Goal: Communication & Community: Answer question/provide support

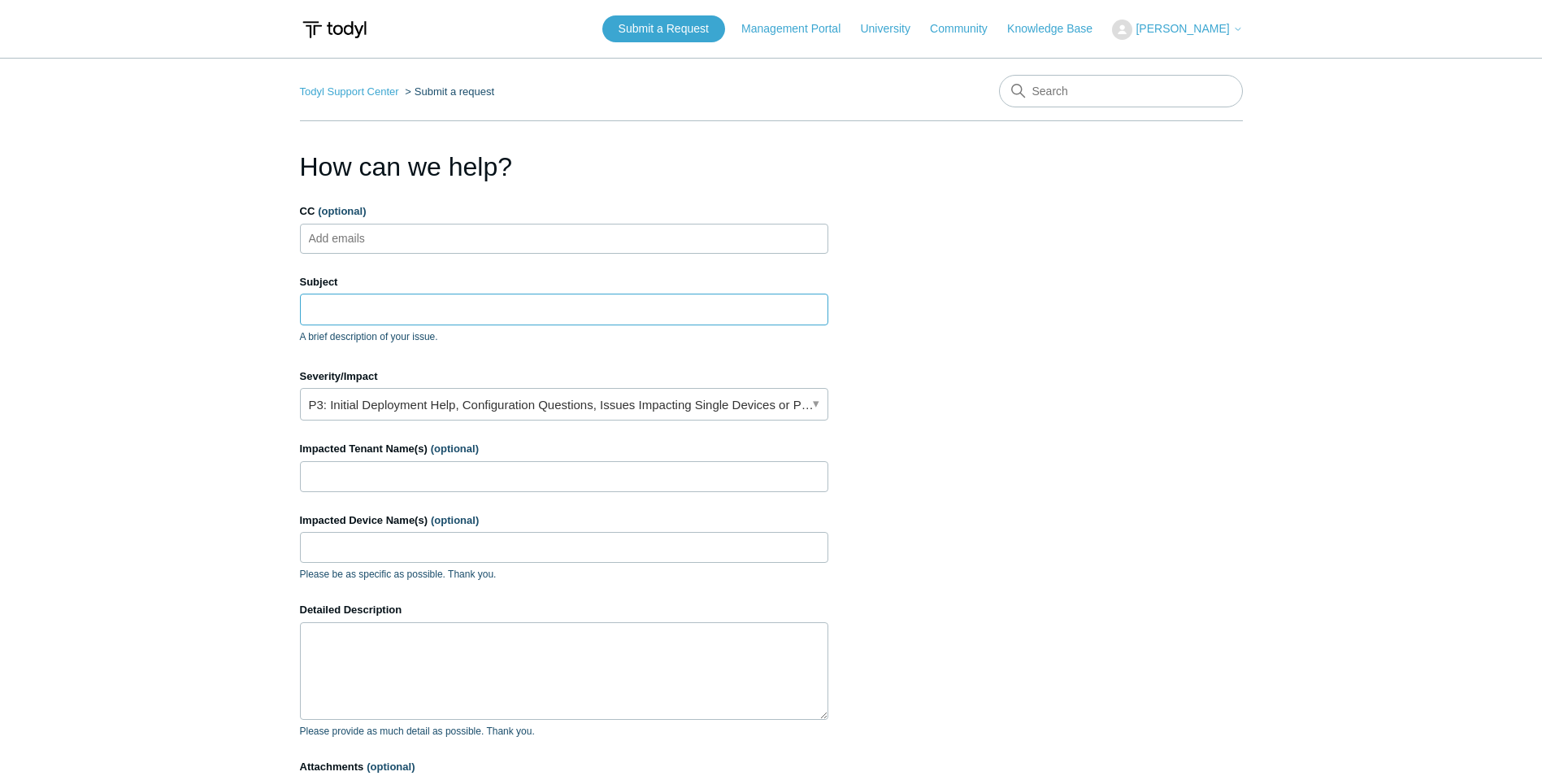
click at [447, 302] on input "Subject" at bounding box center [564, 309] width 528 height 31
paste input "Medium-Threshold SGN Activity Event 0224451496675513"
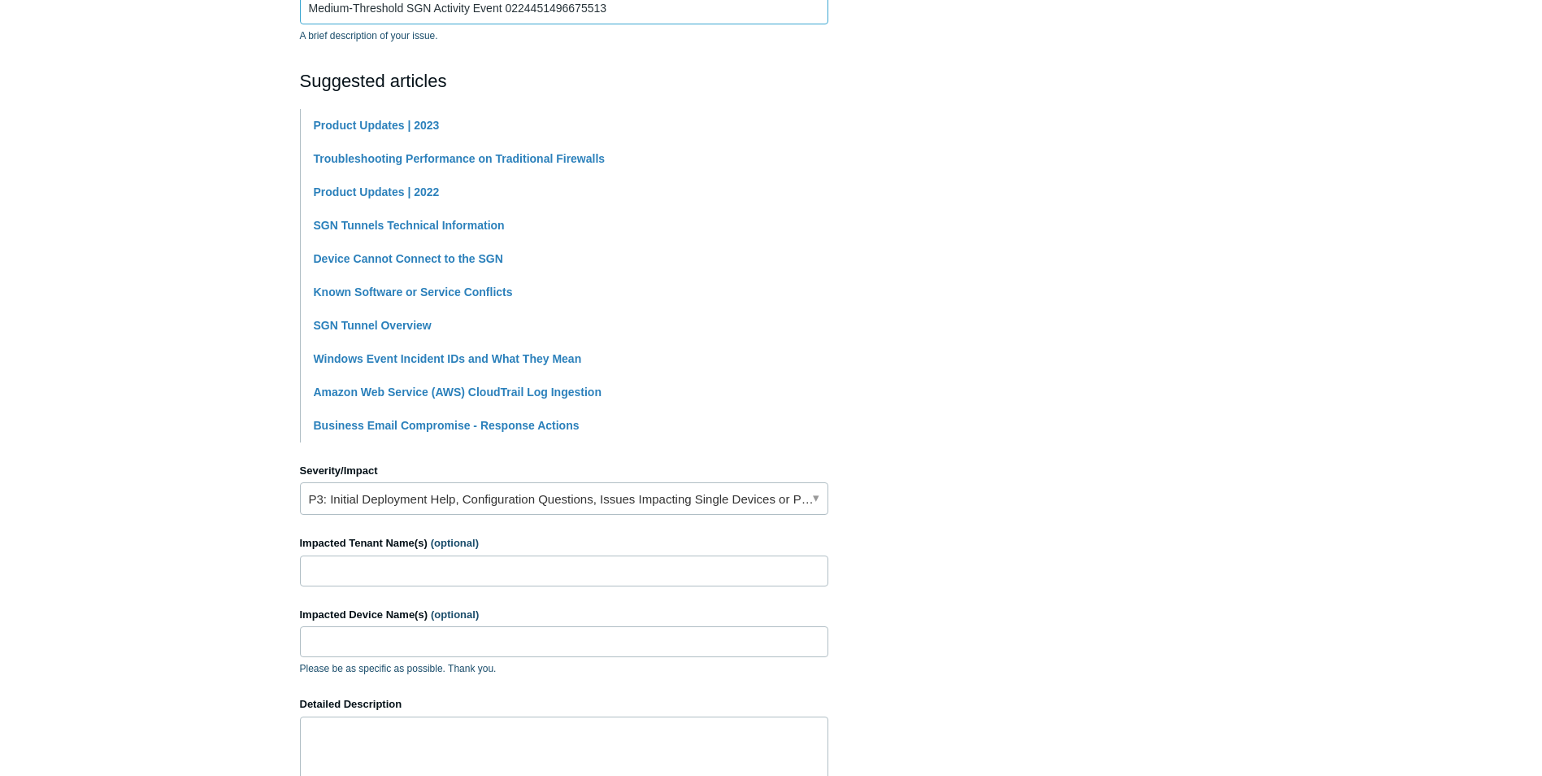
scroll to position [325, 0]
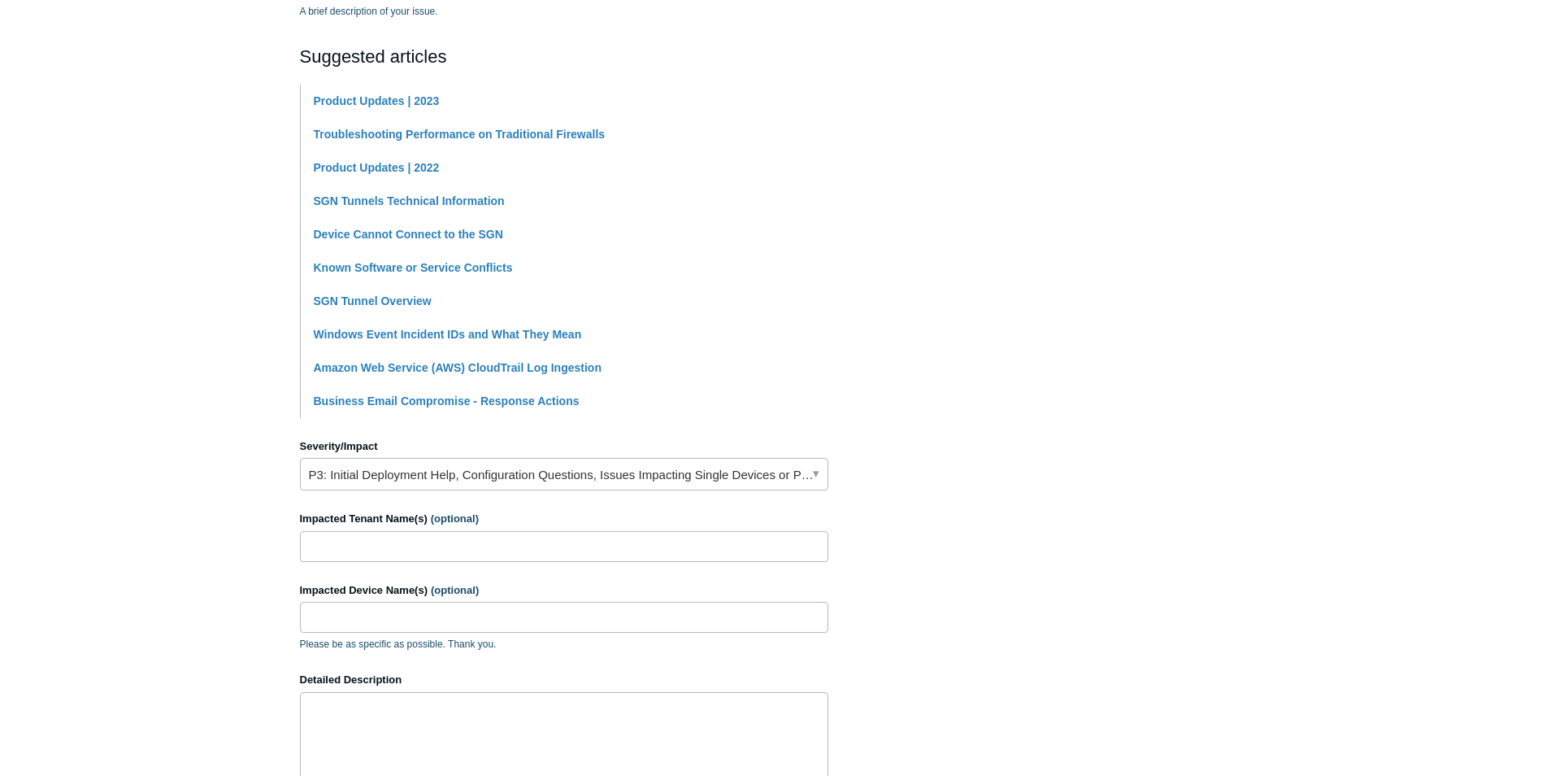
type input "Medium-Threshold SGN Activity Event 0224451496675513"
click at [469, 478] on link "P3: Initial Deployment Help, Configuration Questions, Issues Impacting Single D…" at bounding box center [564, 474] width 528 height 33
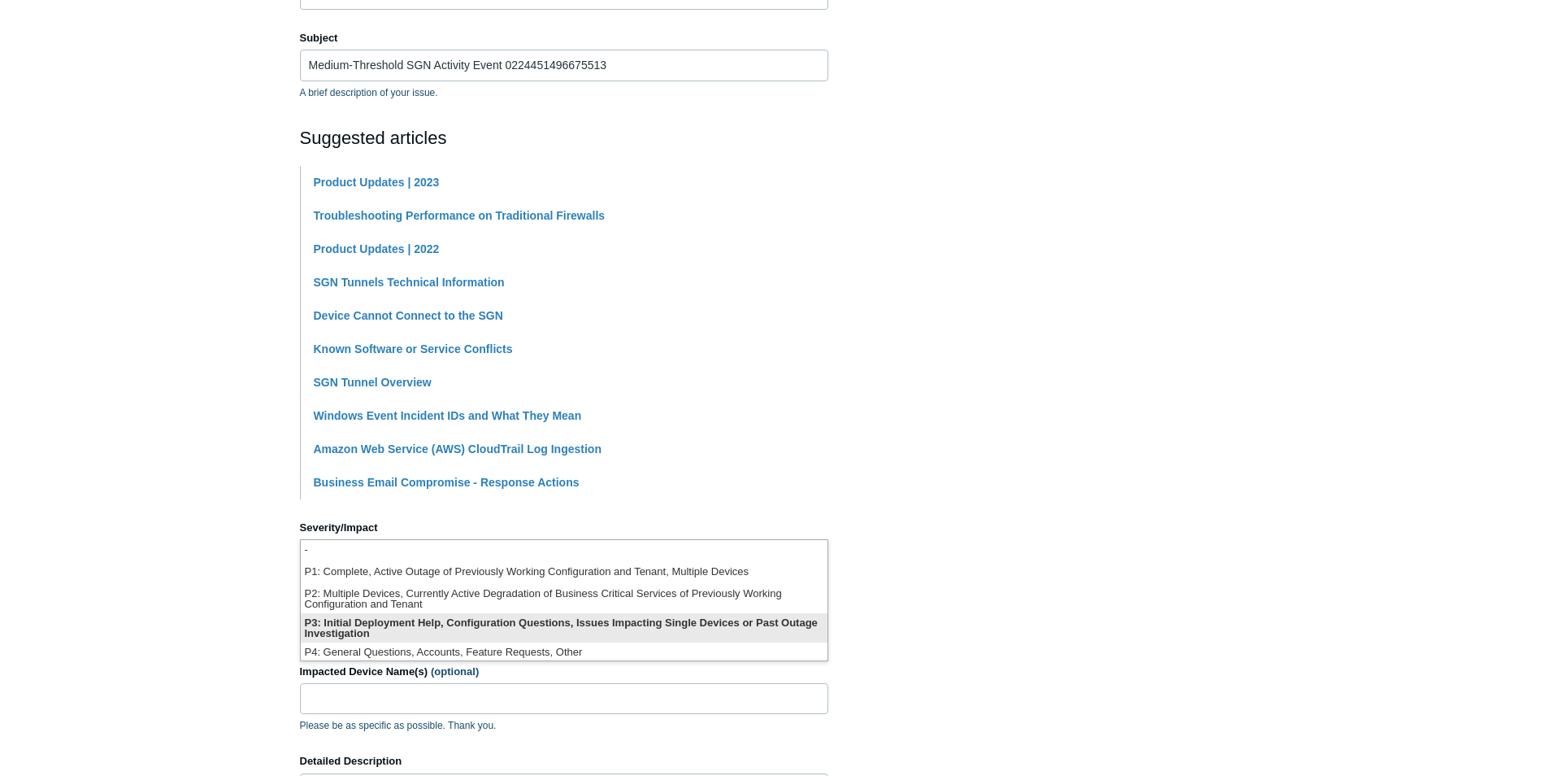
scroll to position [4, 0]
click at [607, 624] on li "P3: Initial Deployment Help, Configuration Questions, Issues Impacting Single D…" at bounding box center [564, 623] width 527 height 29
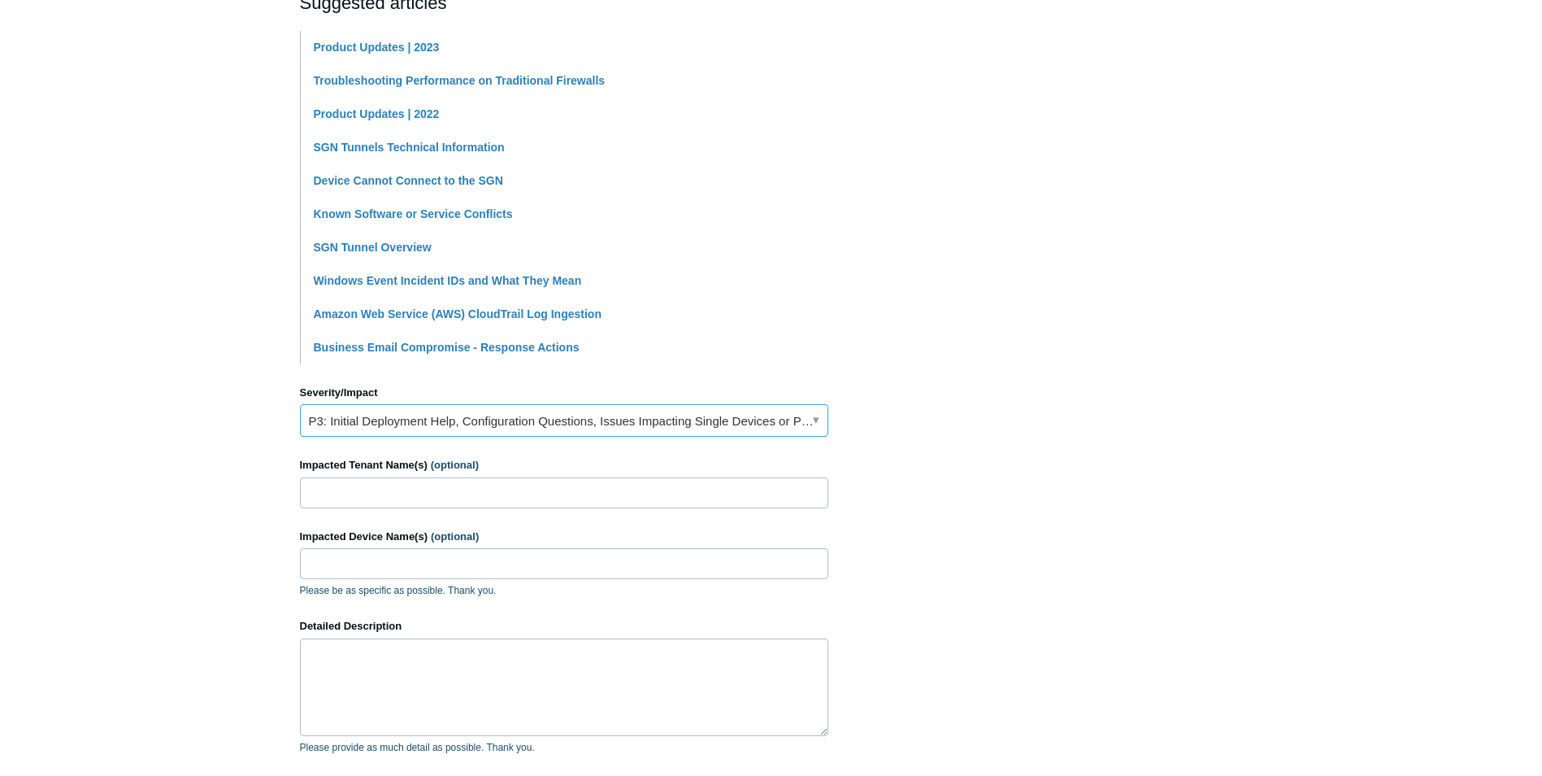
scroll to position [407, 0]
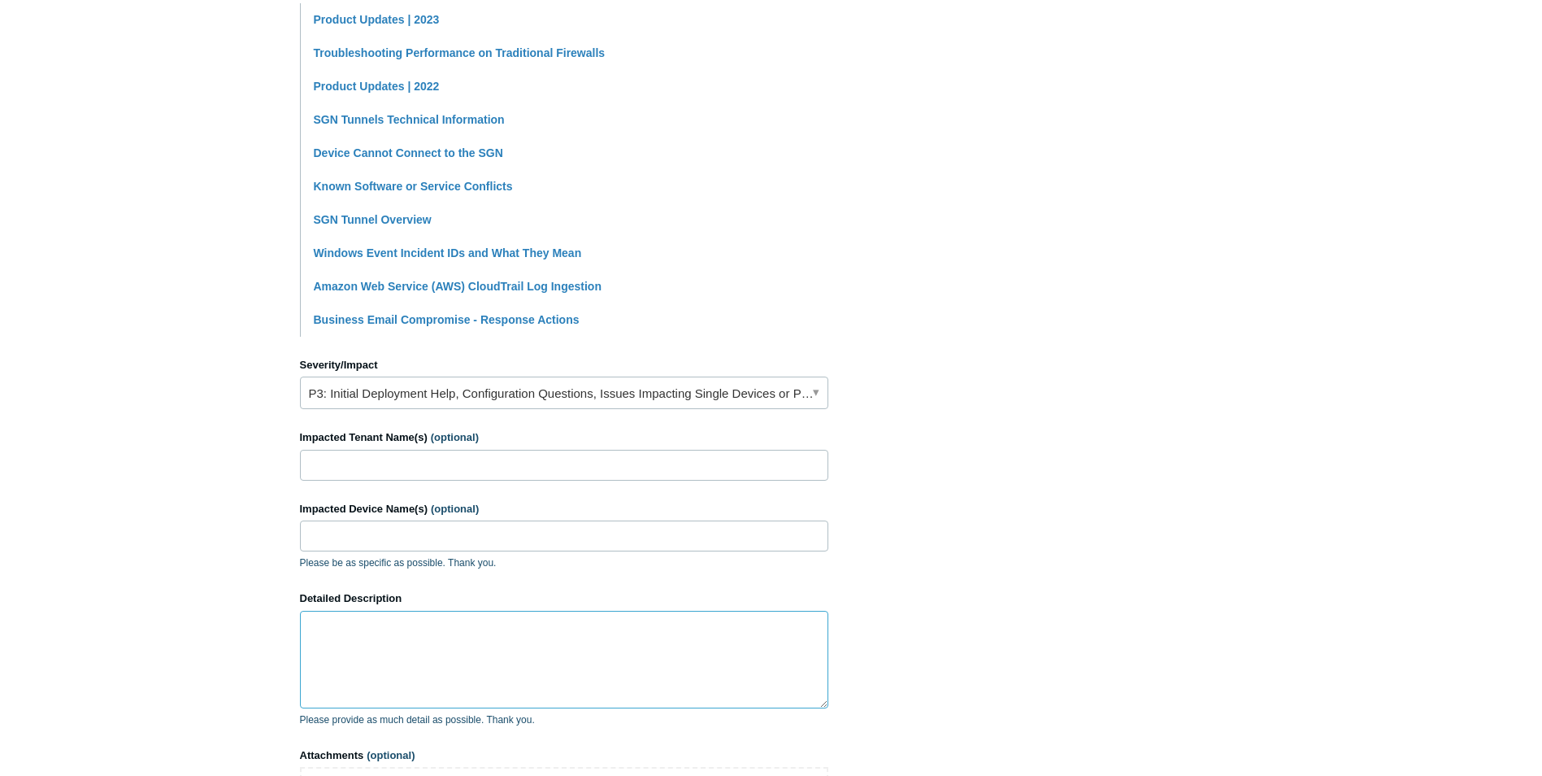
click at [594, 626] on textarea "Detailed Description" at bounding box center [564, 660] width 528 height 98
click at [384, 640] on textarea "Detailed Description" at bounding box center [564, 660] width 528 height 98
paste textarea "Hi Team, I would like to ask for assistance regarding this case. One of our cli…"
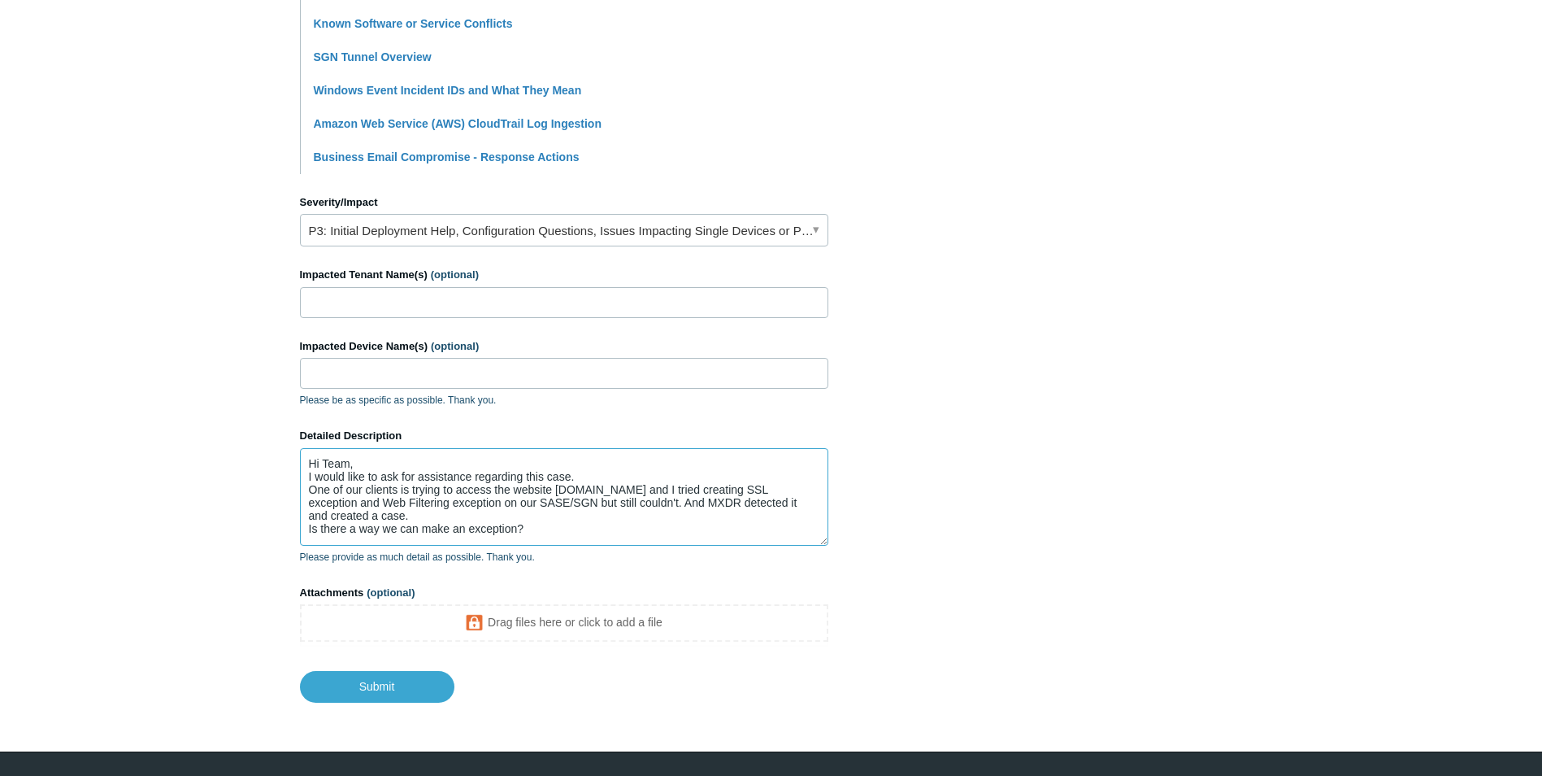
scroll to position [17, 0]
click at [494, 526] on textarea "Hi Team, I would like to ask for assistance regarding this case. One of our cli…" at bounding box center [564, 497] width 528 height 98
click at [436, 497] on textarea "Hi Team, I would like to ask for assistance regarding this case. One of our cli…" at bounding box center [564, 497] width 528 height 98
click at [518, 511] on textarea "Hi Team, I would like to ask for assistance regarding this case. One of our cli…" at bounding box center [564, 497] width 528 height 98
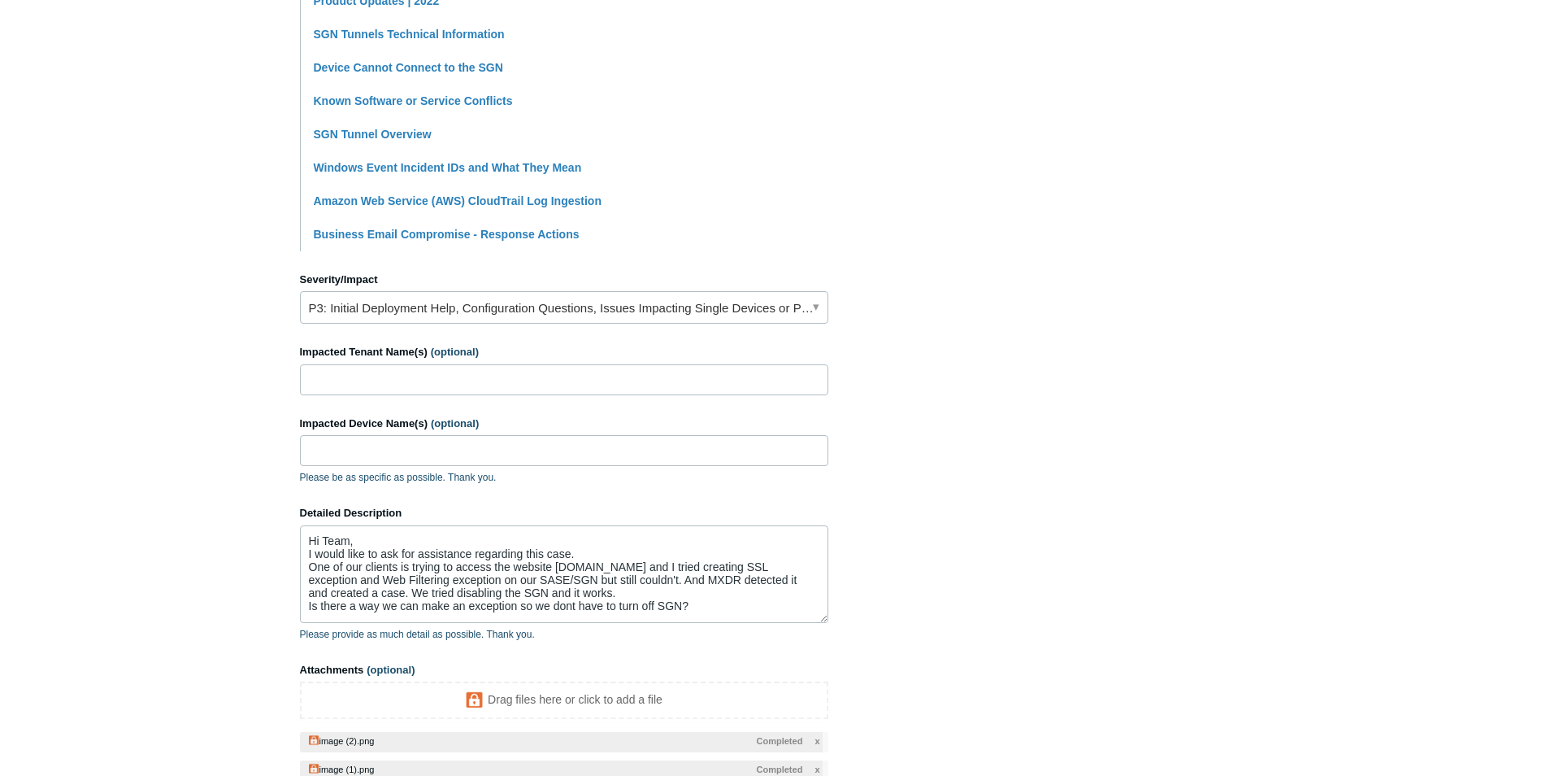
scroll to position [488, 0]
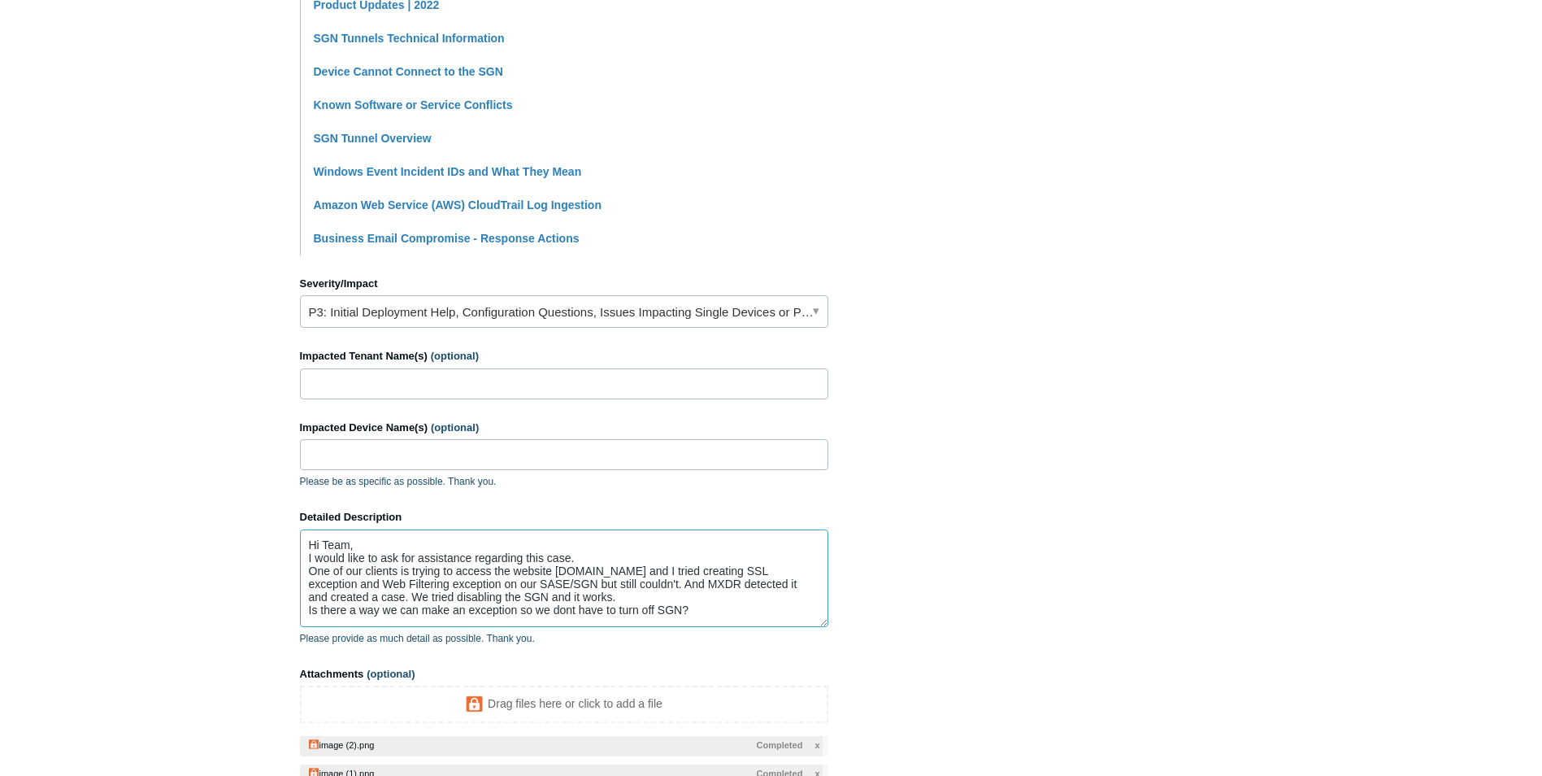
click at [386, 581] on textarea "Hi Team, I would like to ask for assistance regarding this case. One of our cli…" at bounding box center [564, 578] width 528 height 98
click at [602, 587] on textarea "Hi Team, I would like to ask for assistance regarding this case. One of our cli…" at bounding box center [564, 578] width 528 height 98
click at [734, 594] on textarea "Hi Team, I would like to ask for assistance regarding this case. One of our cli…" at bounding box center [564, 578] width 528 height 98
click at [463, 608] on textarea "Hi Team, I would like to ask for assistance regarding this case. One of our cli…" at bounding box center [564, 578] width 528 height 98
click at [462, 608] on textarea "Hi Team, I would like to ask for assistance regarding this case. One of our cli…" at bounding box center [564, 578] width 528 height 98
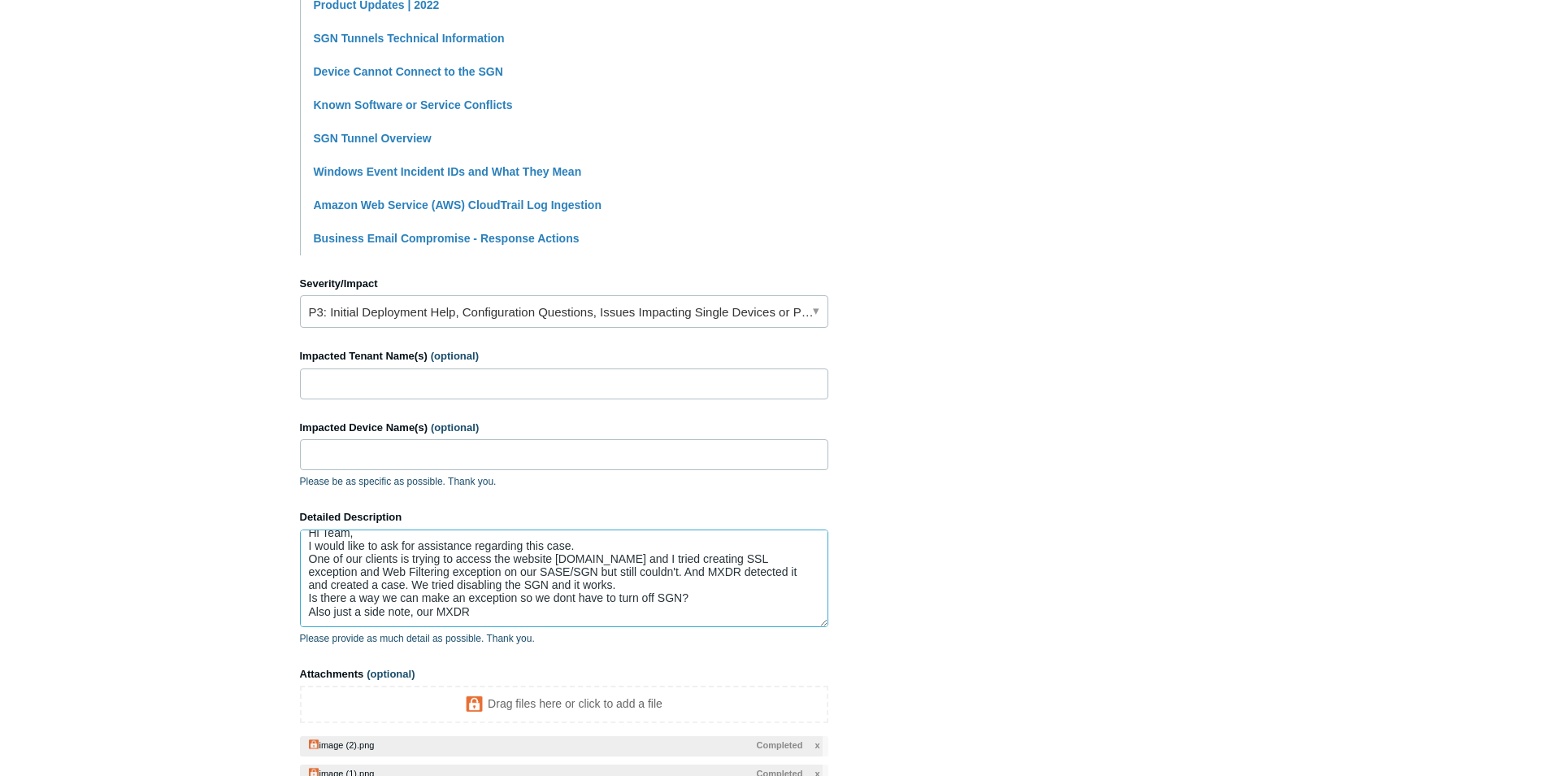
click at [496, 607] on textarea "Hi Team, I would like to ask for assistance regarding this case. One of our cli…" at bounding box center [564, 578] width 528 height 98
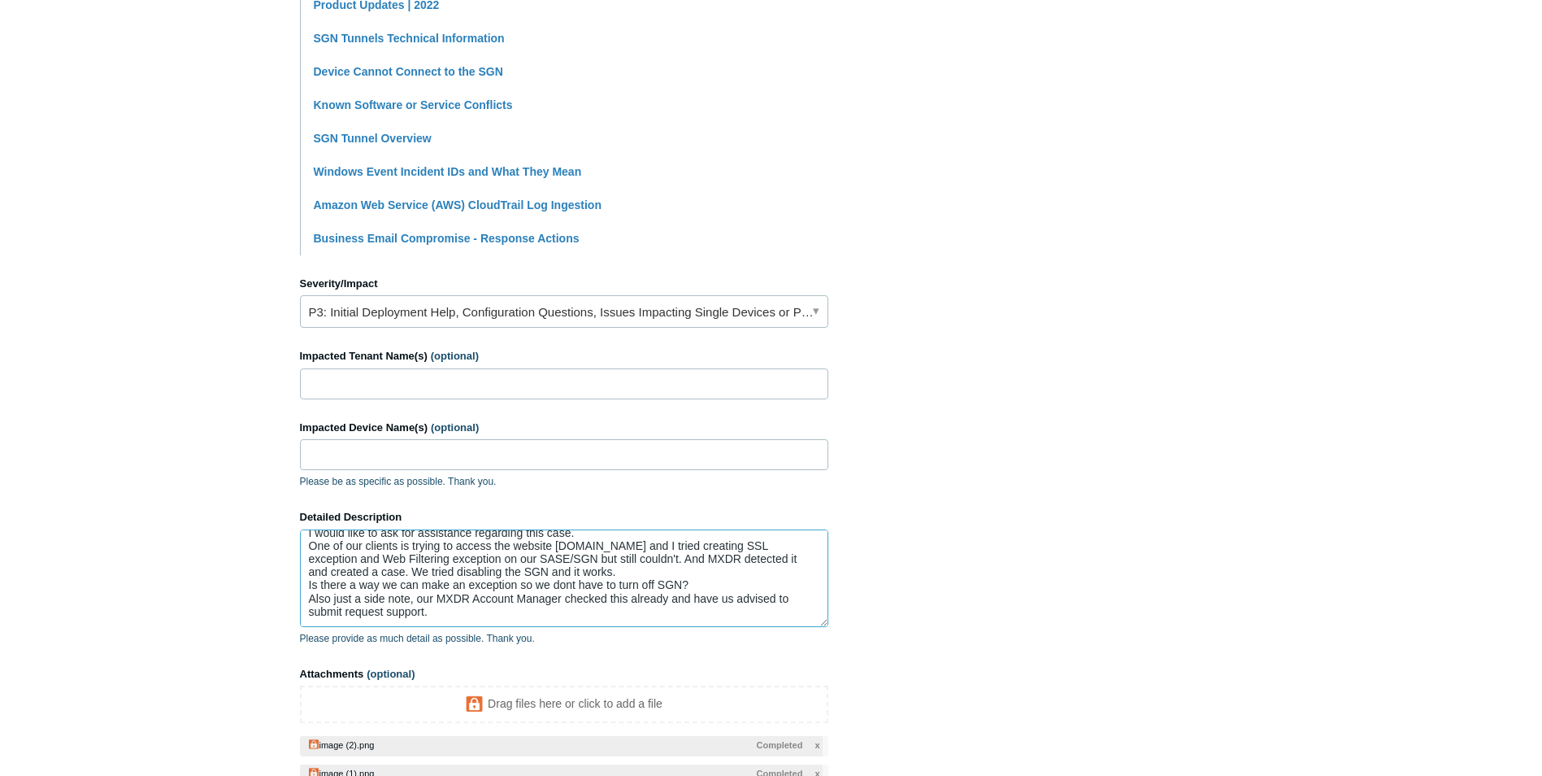
click at [762, 568] on textarea "Hi Team, I would like to ask for assistance regarding this case. One of our cli…" at bounding box center [564, 578] width 528 height 98
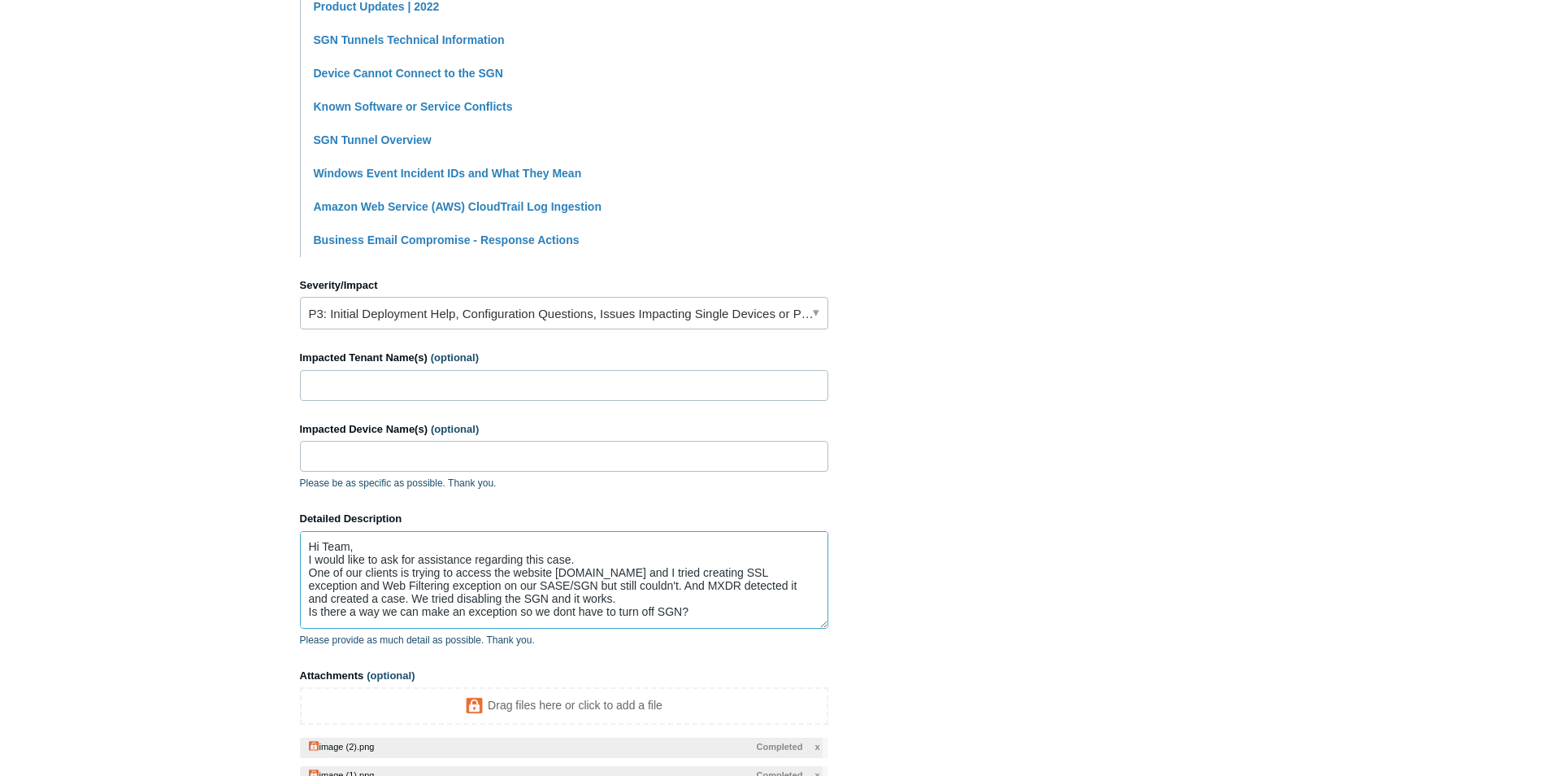
scroll to position [488, 0]
click at [520, 611] on textarea "Hi Team, I would like to ask for assistance regarding this case. One of our cli…" at bounding box center [564, 578] width 528 height 98
click at [542, 612] on textarea "Hi Team, I would like to ask for assistance regarding this case. One of our cli…" at bounding box center [564, 578] width 528 height 98
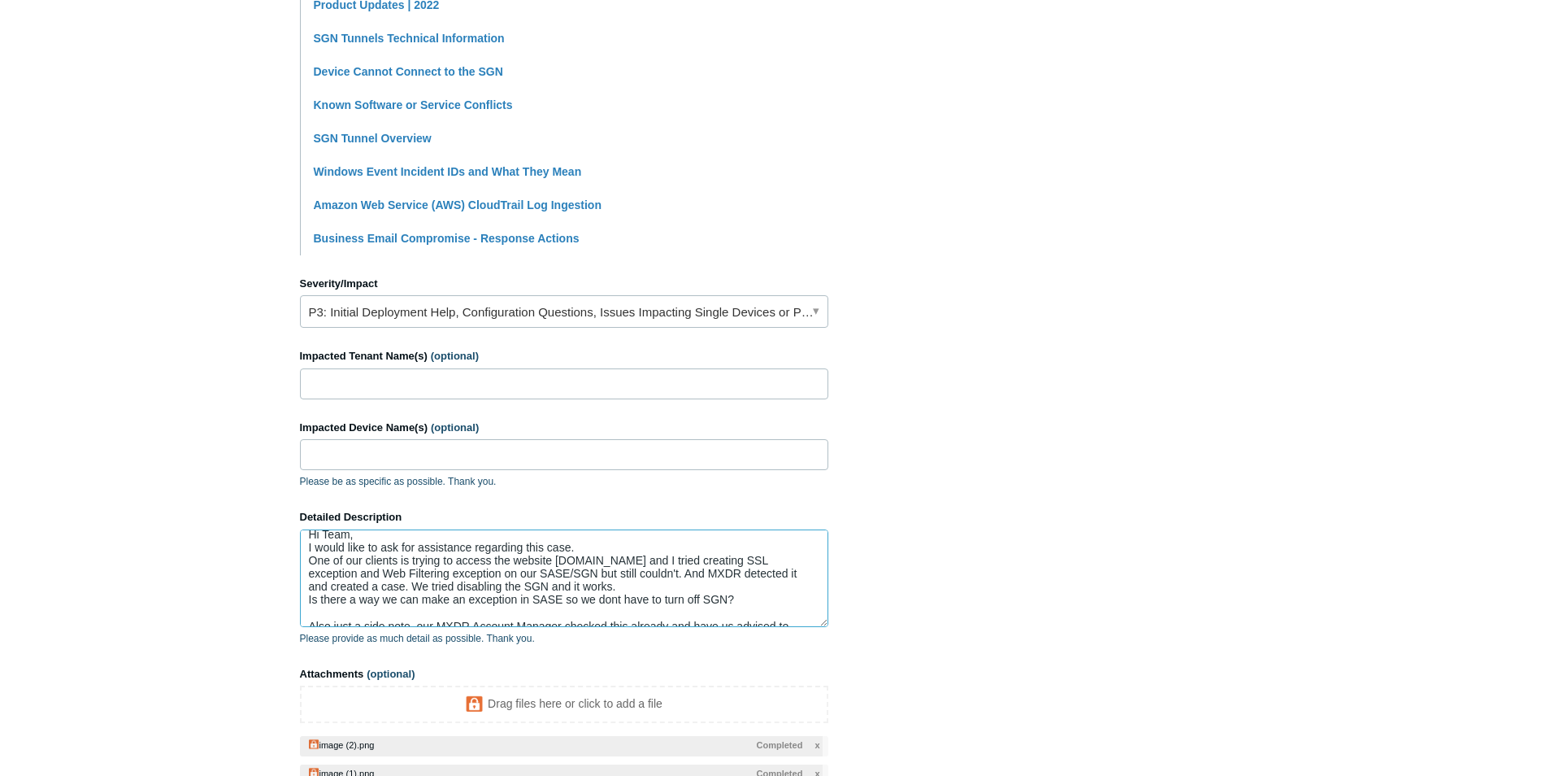
click at [563, 594] on textarea "Hi Team, I would like to ask for assistance regarding this case. One of our cli…" at bounding box center [564, 578] width 528 height 98
click at [555, 610] on textarea "Hi Team, I would like to ask for assistance regarding this case. One of our cli…" at bounding box center [564, 578] width 528 height 98
click at [533, 594] on textarea "Hi Team, I would like to ask for assistance regarding this case. One of our cli…" at bounding box center [564, 578] width 528 height 98
click at [651, 573] on textarea "Hi Team, I would like to ask for assistance regarding this case. One of our cli…" at bounding box center [564, 578] width 528 height 98
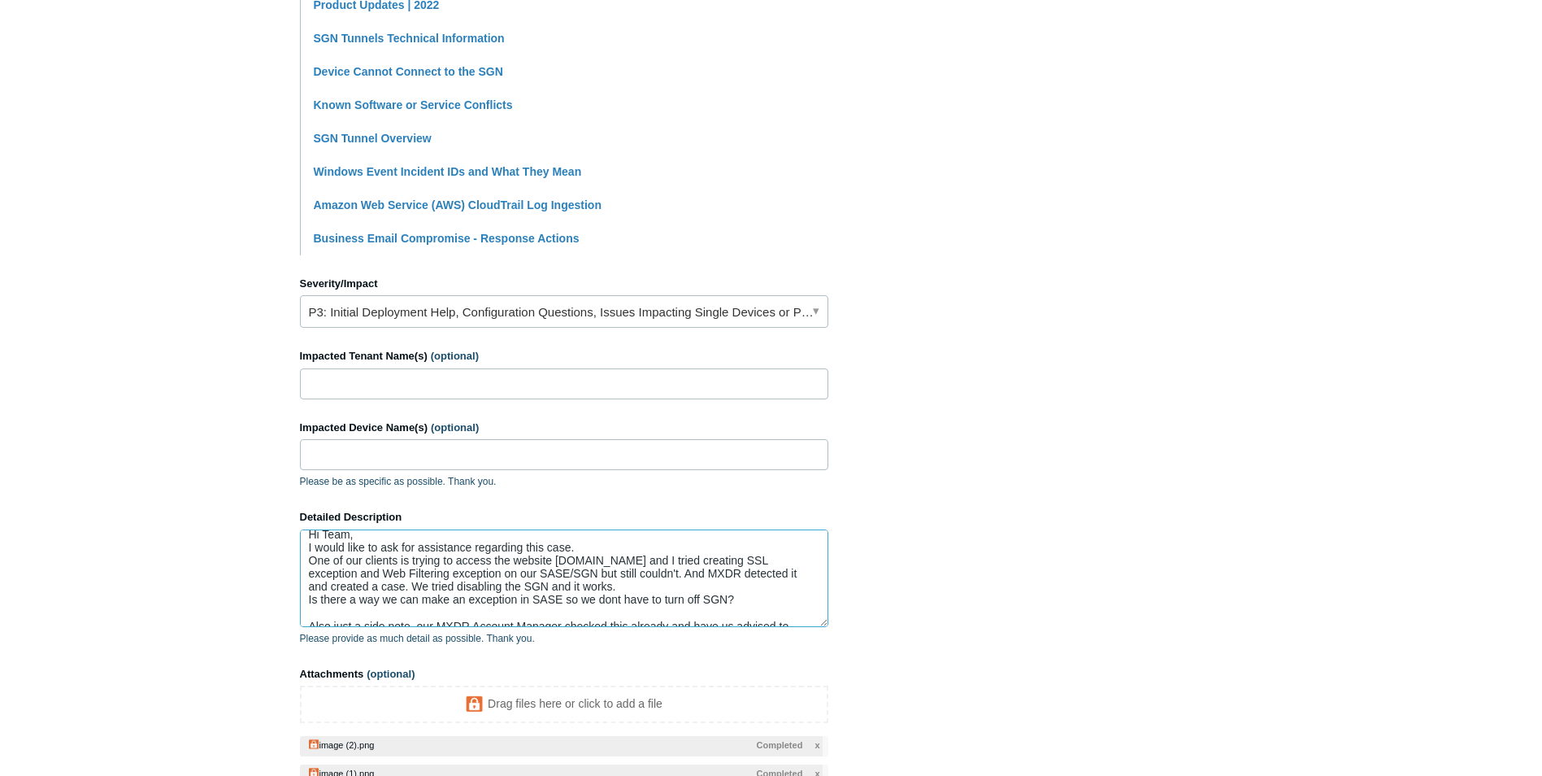
drag, startPoint x: 562, startPoint y: 596, endPoint x: 542, endPoint y: 596, distance: 19.5
click at [542, 595] on textarea "Hi Team, I would like to ask for assistance regarding this case. One of our cli…" at bounding box center [564, 578] width 528 height 98
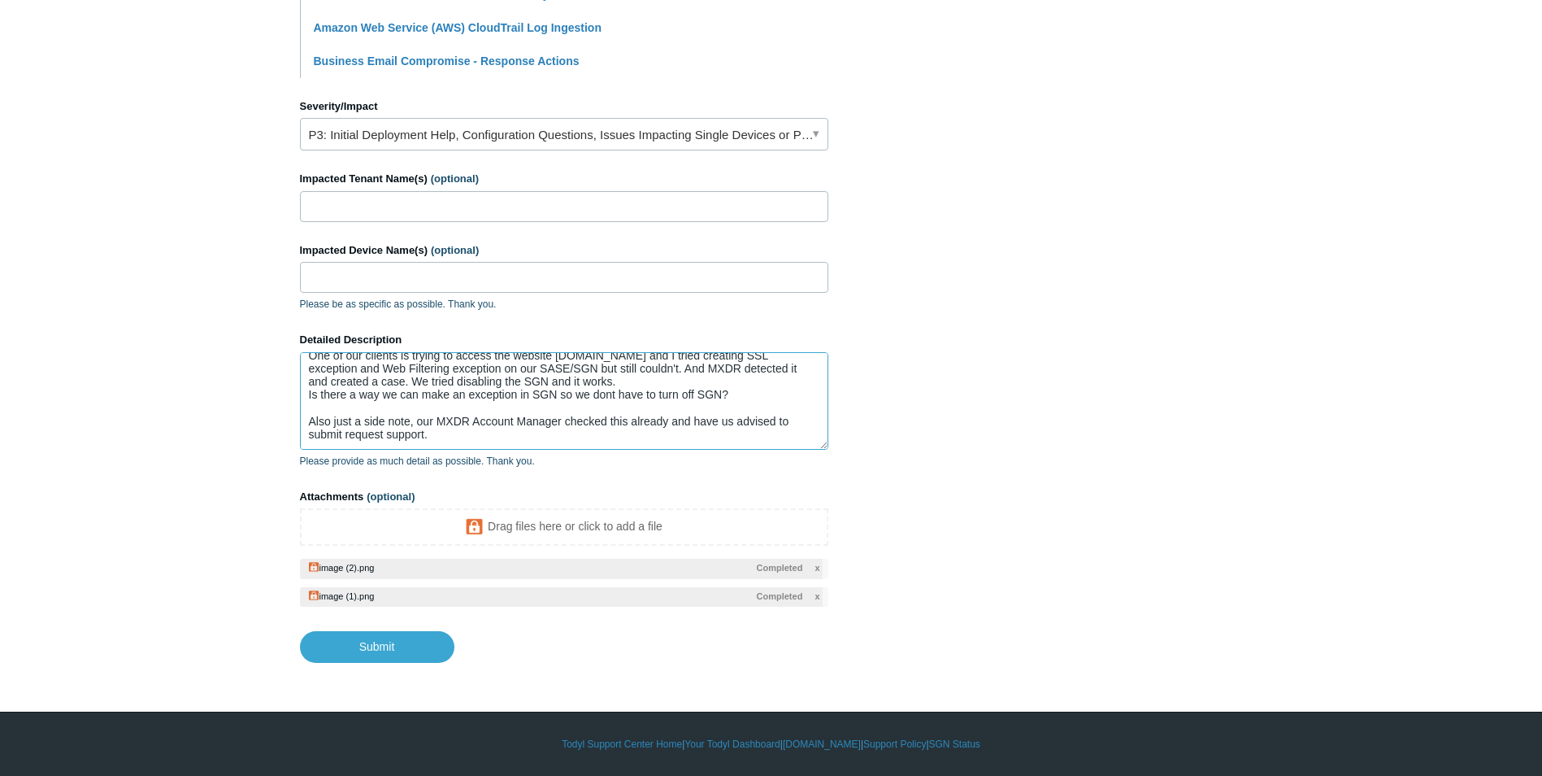
scroll to position [90, 0]
click at [571, 398] on textarea "Hi Team, I would like to ask for assistance regarding this case. One of our cli…" at bounding box center [564, 401] width 528 height 98
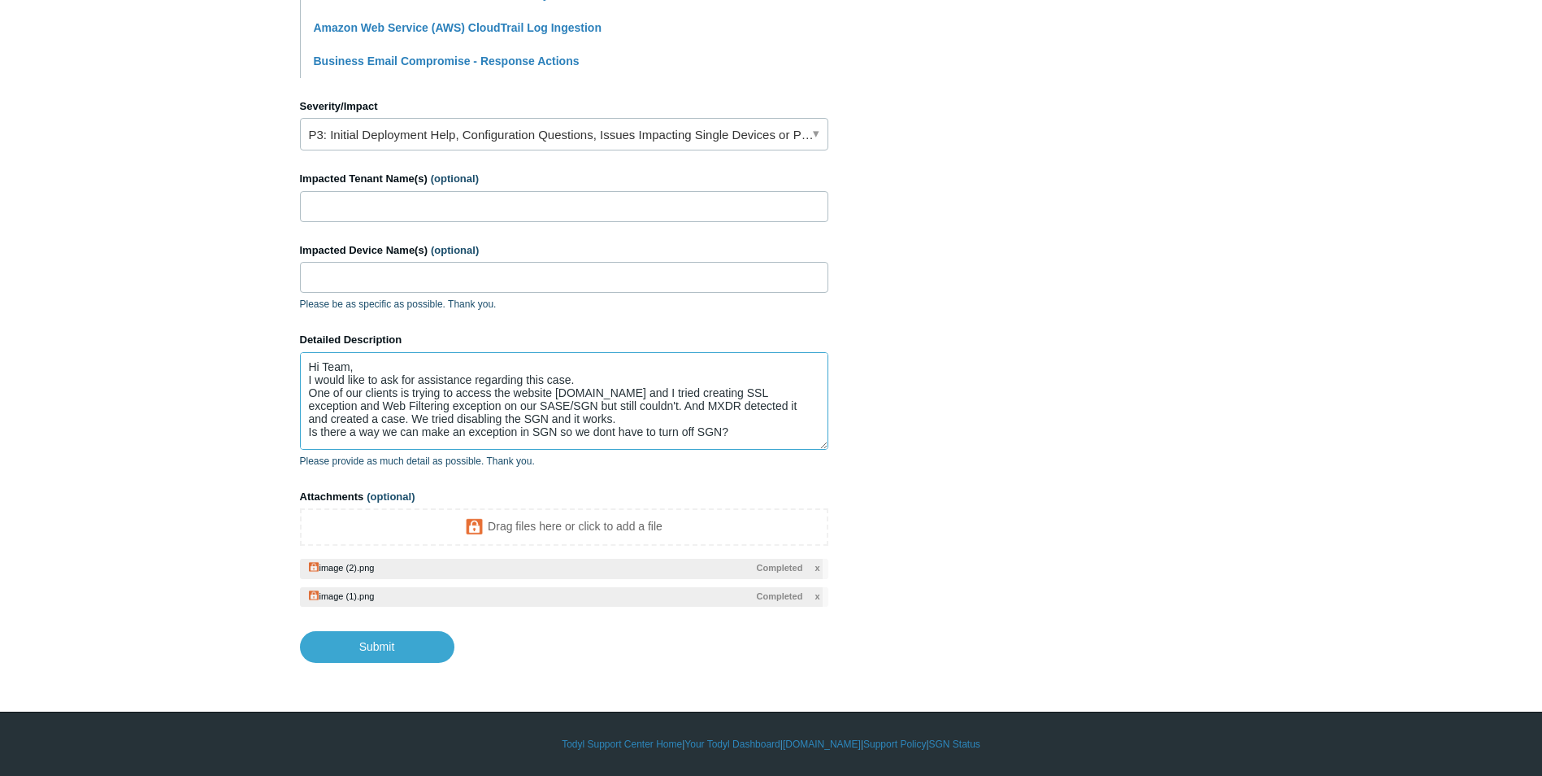
scroll to position [0, 0]
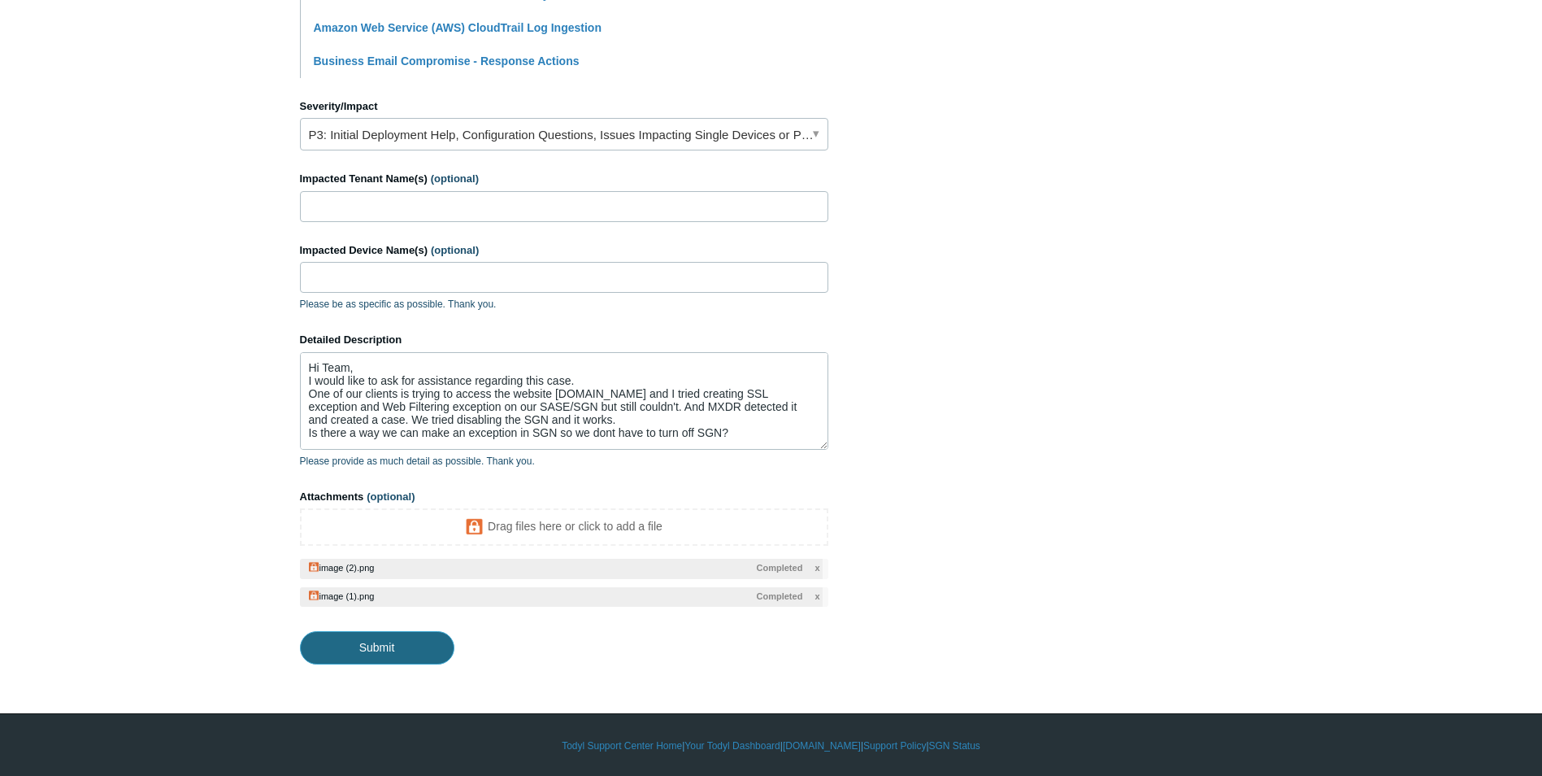
click at [390, 641] on input "Submit" at bounding box center [377, 647] width 154 height 33
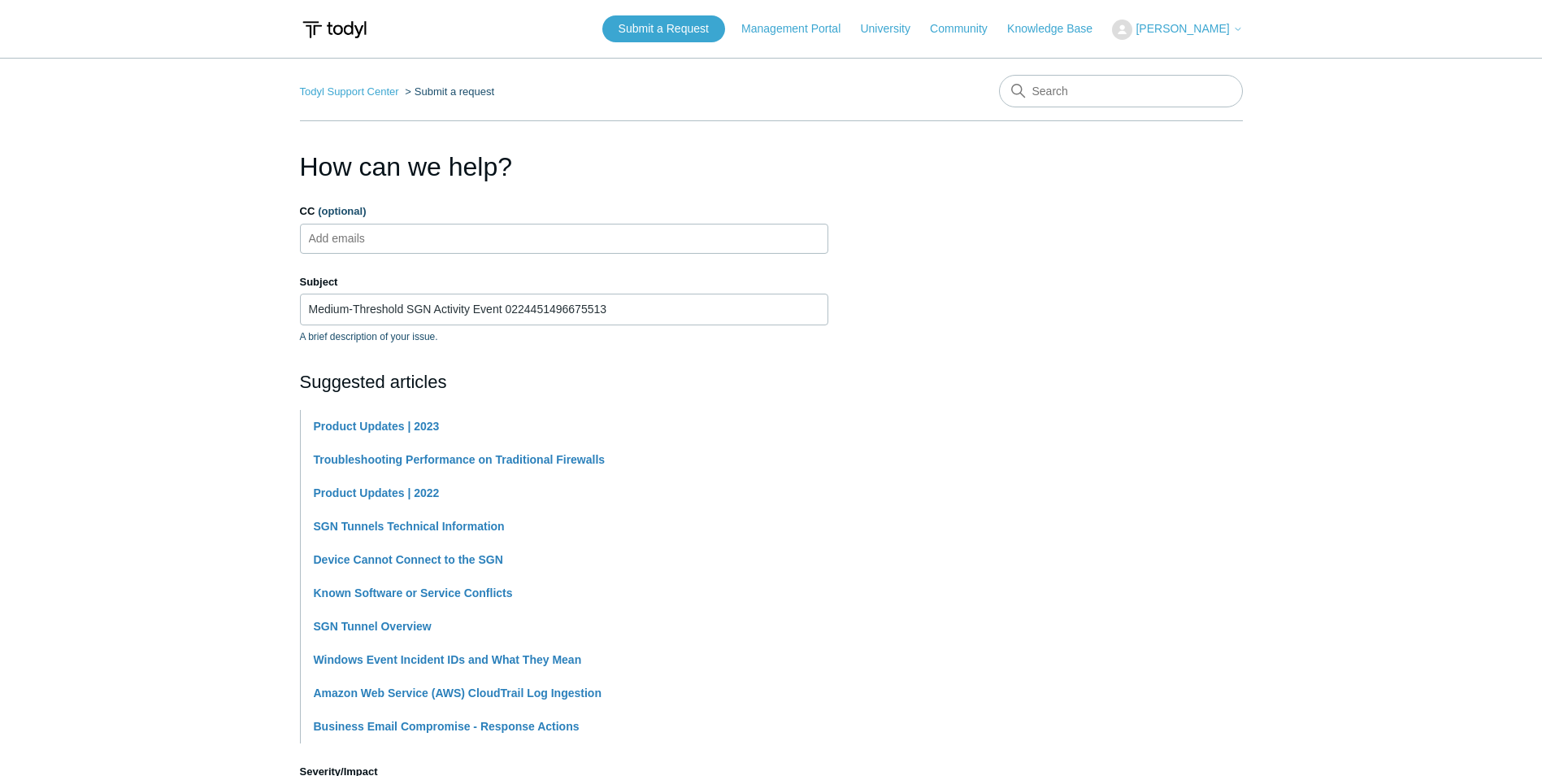
type textarea "Hi Team, I would like to ask for assistance regarding this case. One of our cli…"
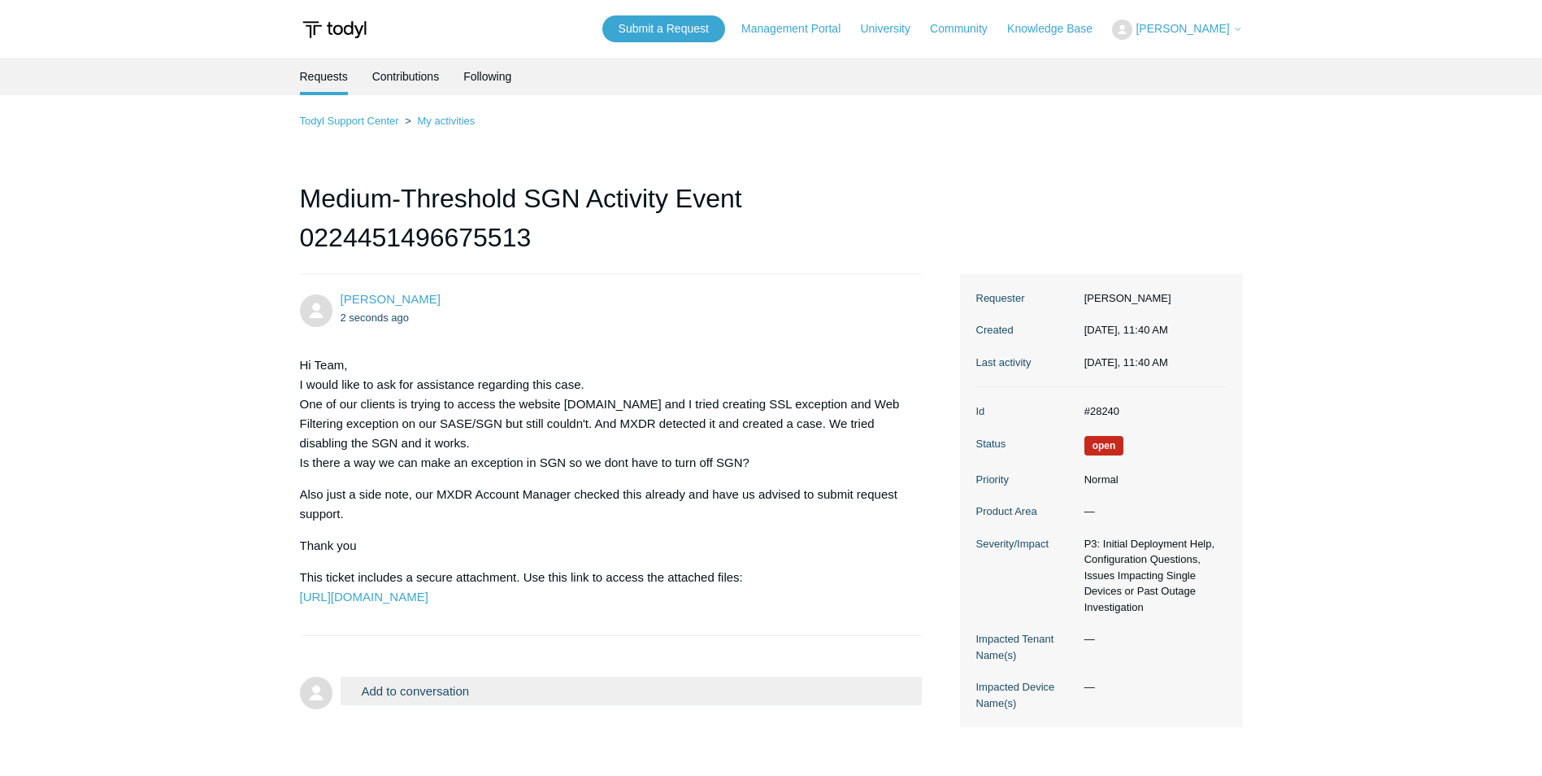
click at [1216, 33] on span "[PERSON_NAME]" at bounding box center [1183, 28] width 94 height 13
click at [1224, 55] on link "My Support Requests" at bounding box center [1192, 64] width 159 height 28
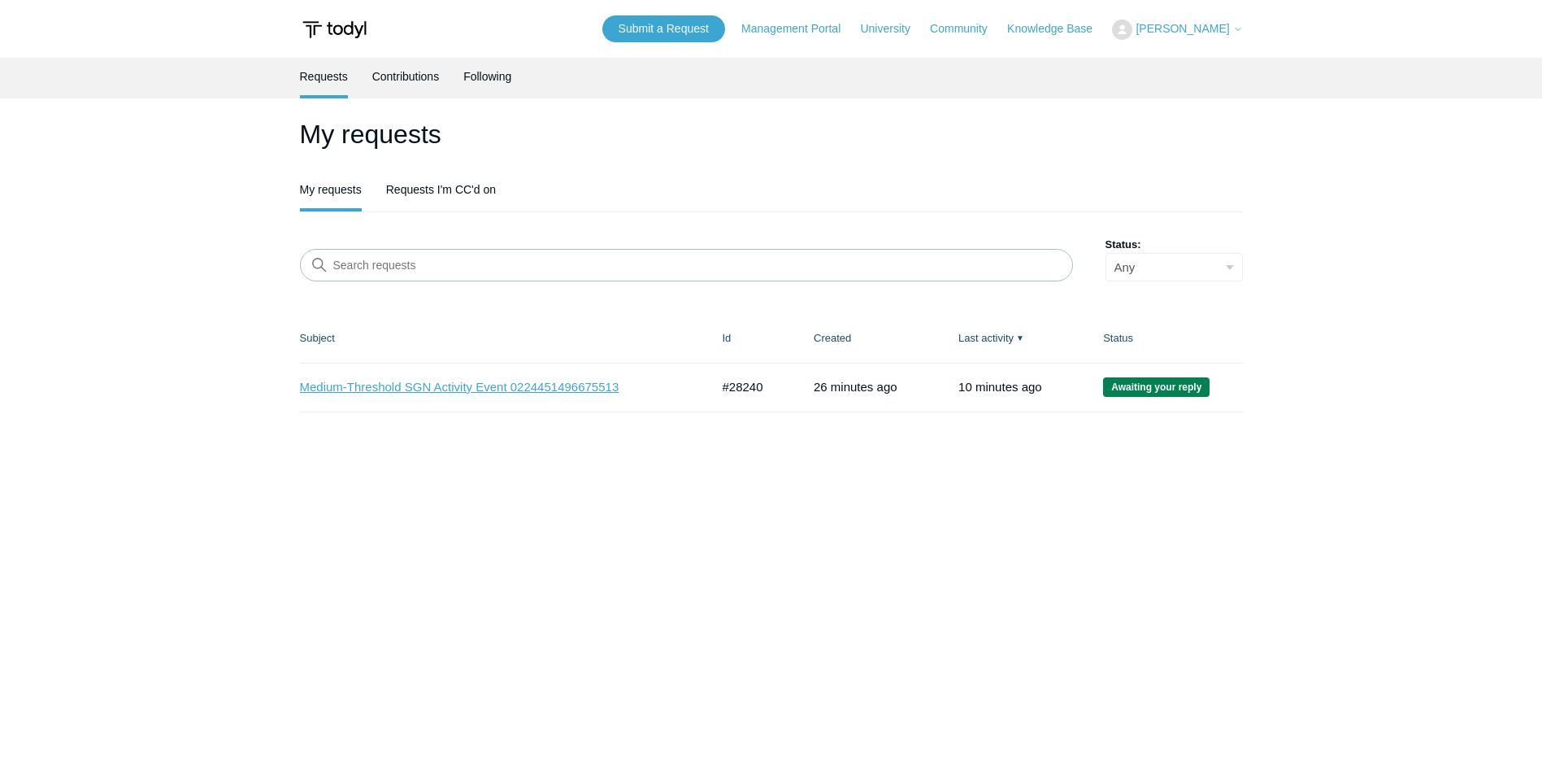
click at [514, 389] on link "Medium-Threshold SGN Activity Event 0224451496675513" at bounding box center [493, 387] width 386 height 19
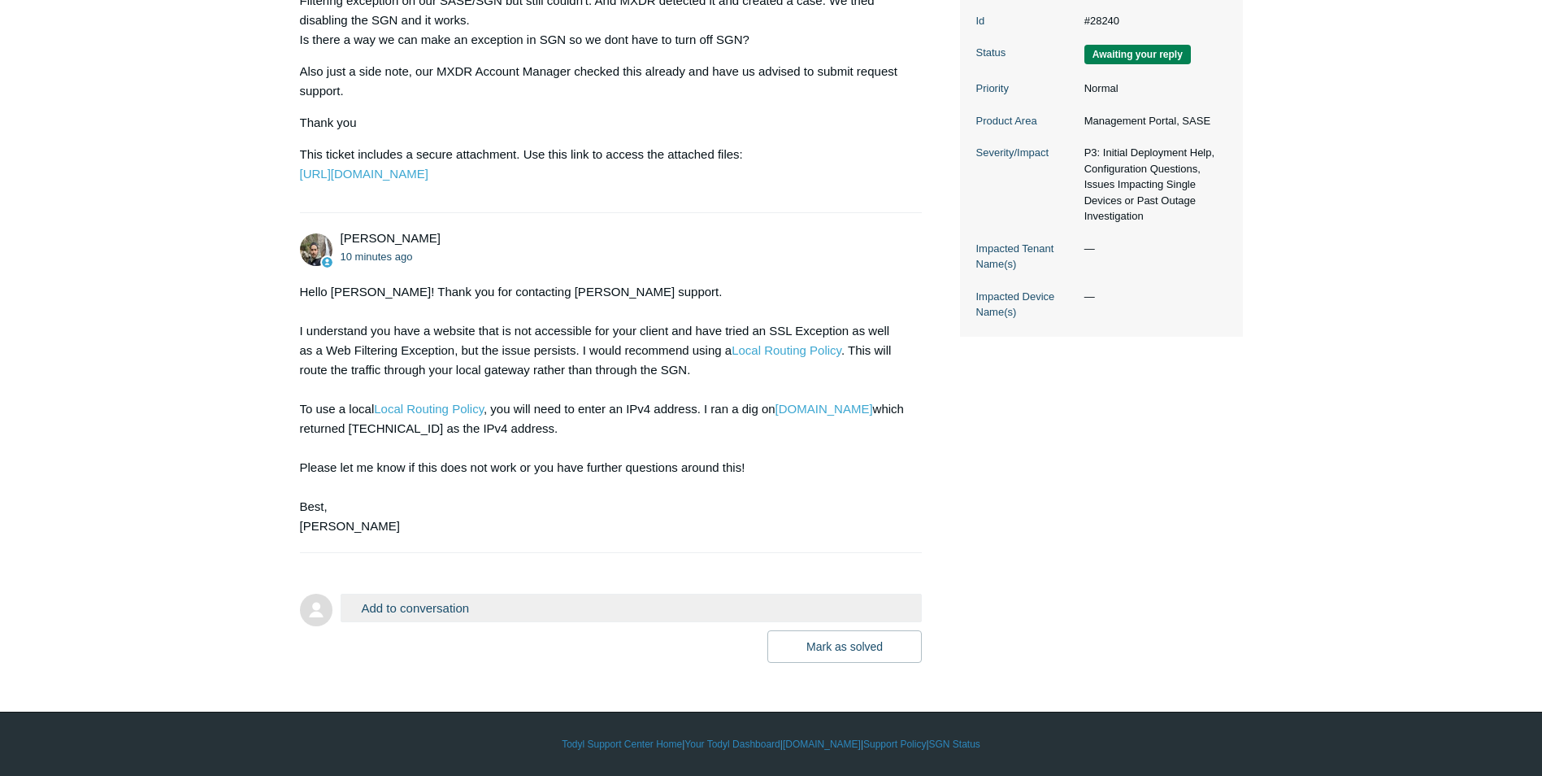
scroll to position [462, 0]
click at [491, 604] on button "Add to conversation" at bounding box center [632, 608] width 582 height 28
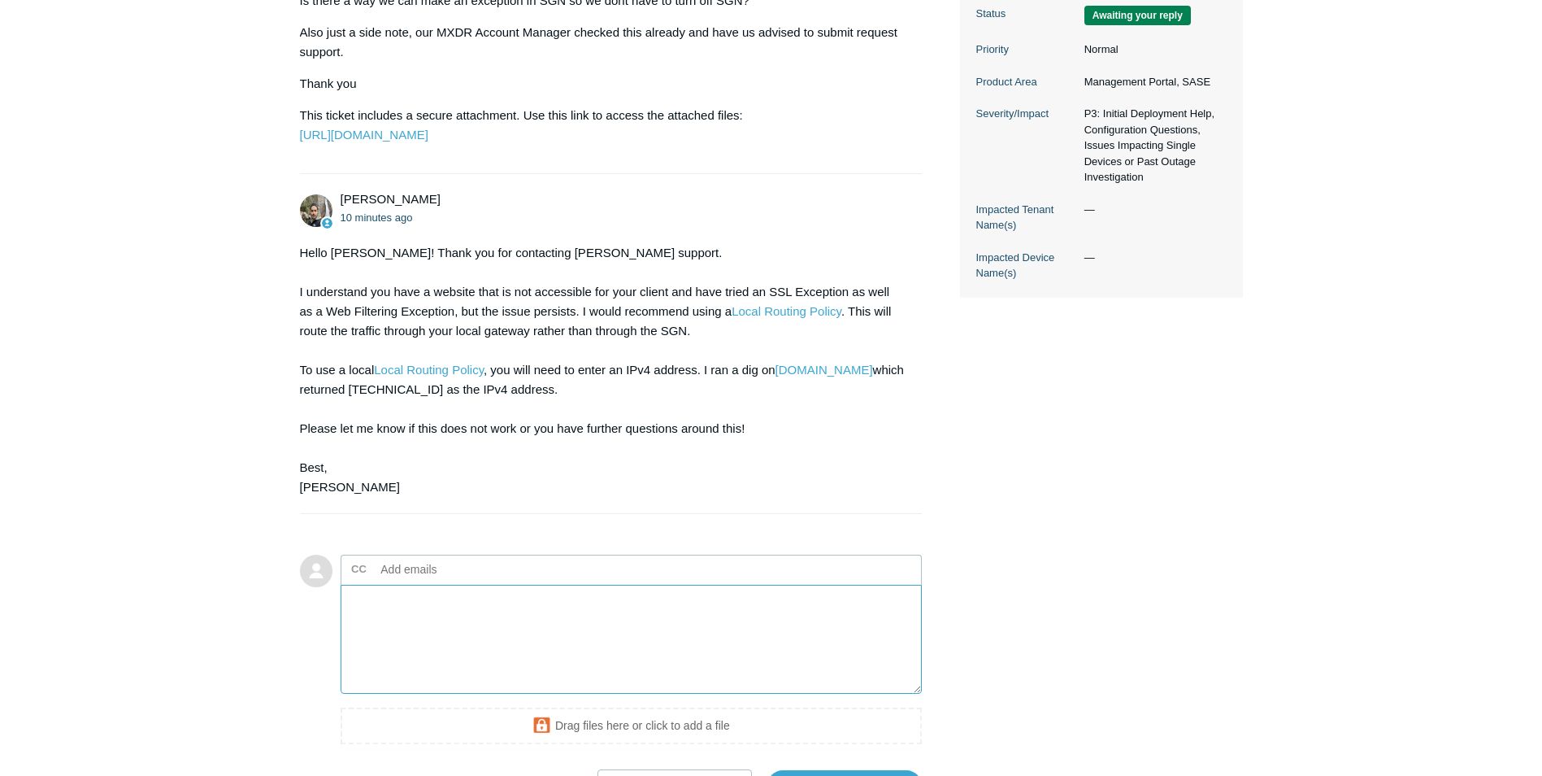
click at [545, 637] on textarea "Add your reply" at bounding box center [632, 640] width 582 height 110
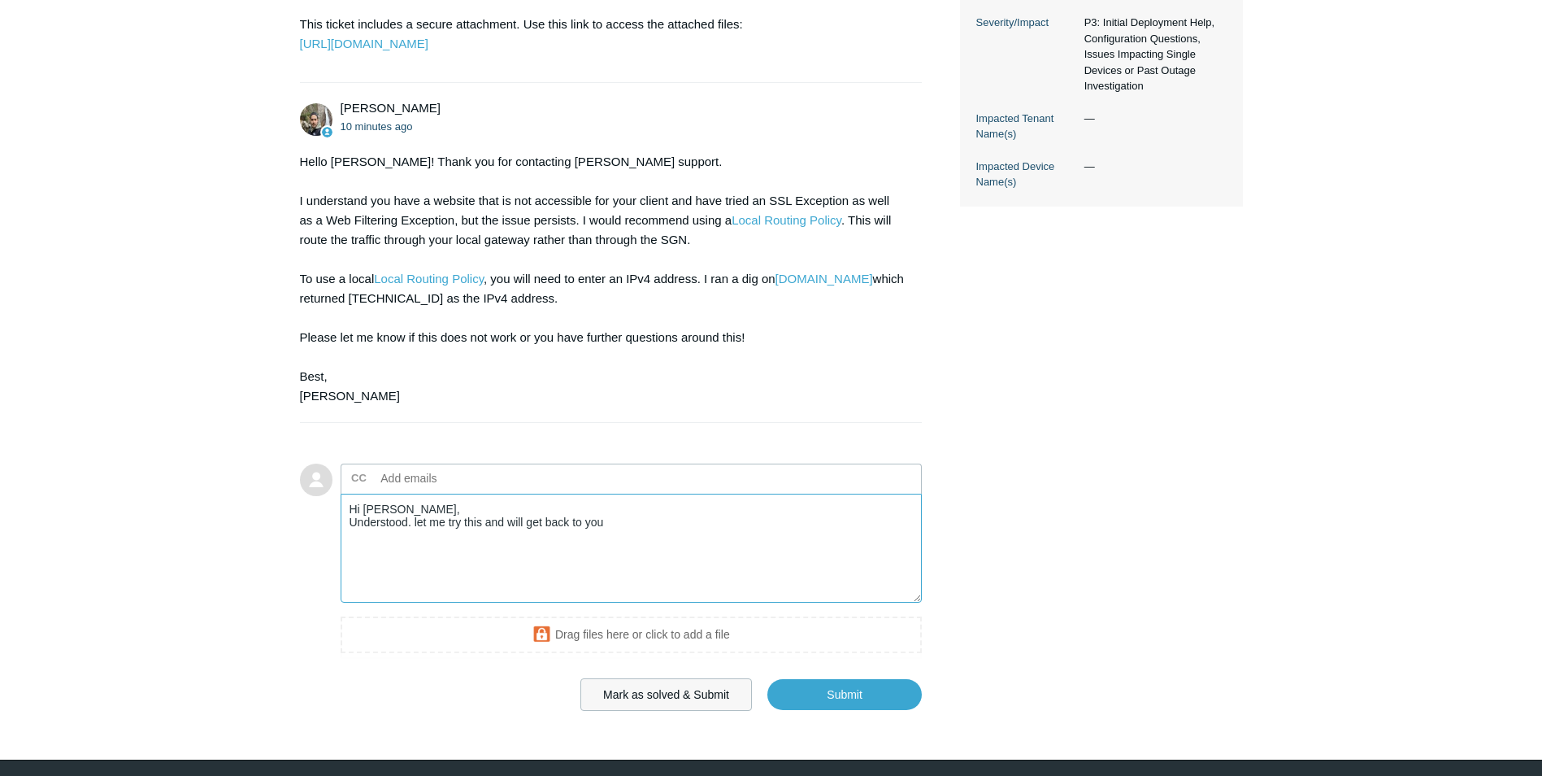
scroll to position [640, 0]
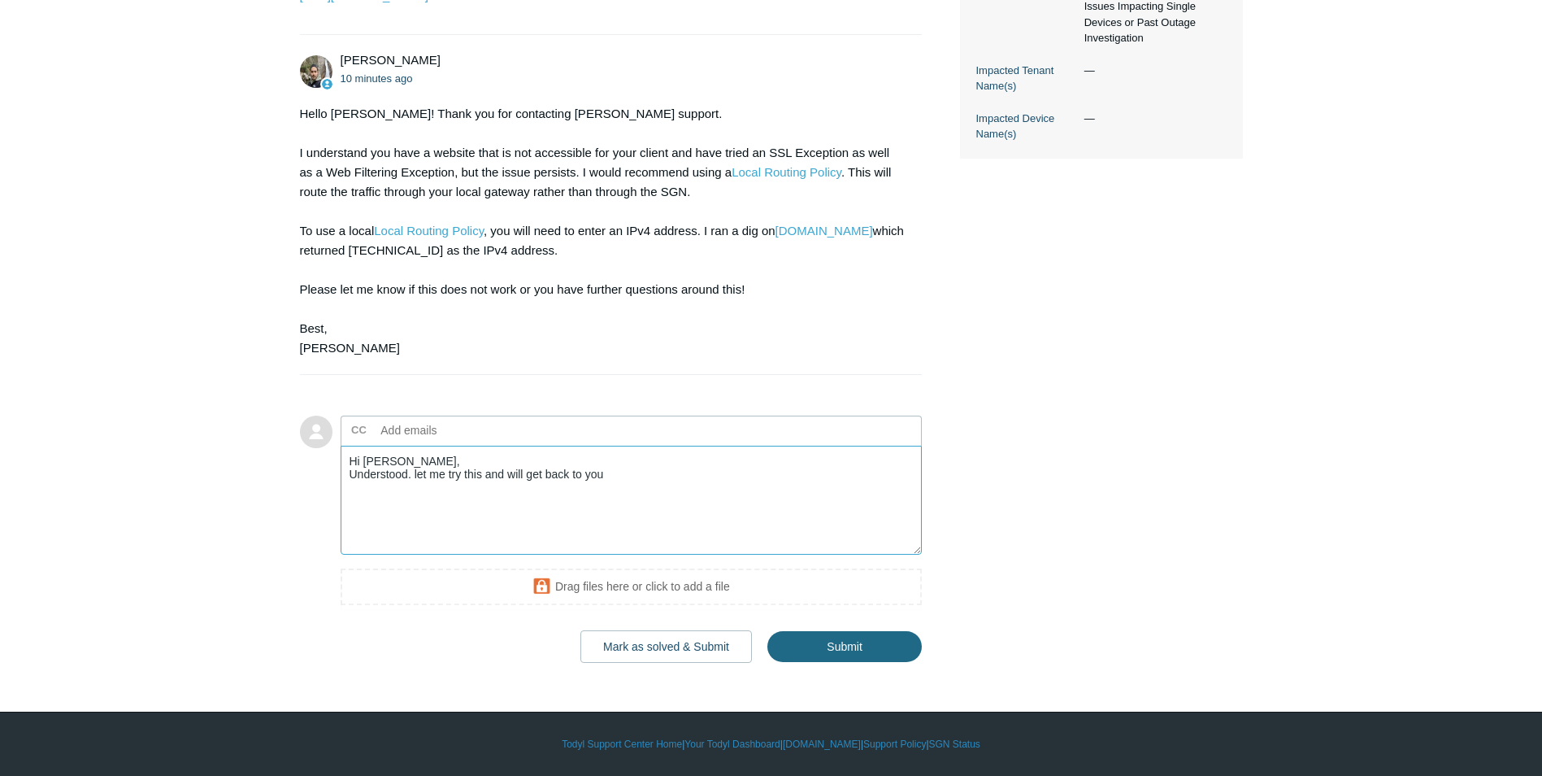
type textarea "Hi Michael, Understood. let me try this and will get back to you"
click at [822, 637] on input "Submit" at bounding box center [845, 646] width 154 height 33
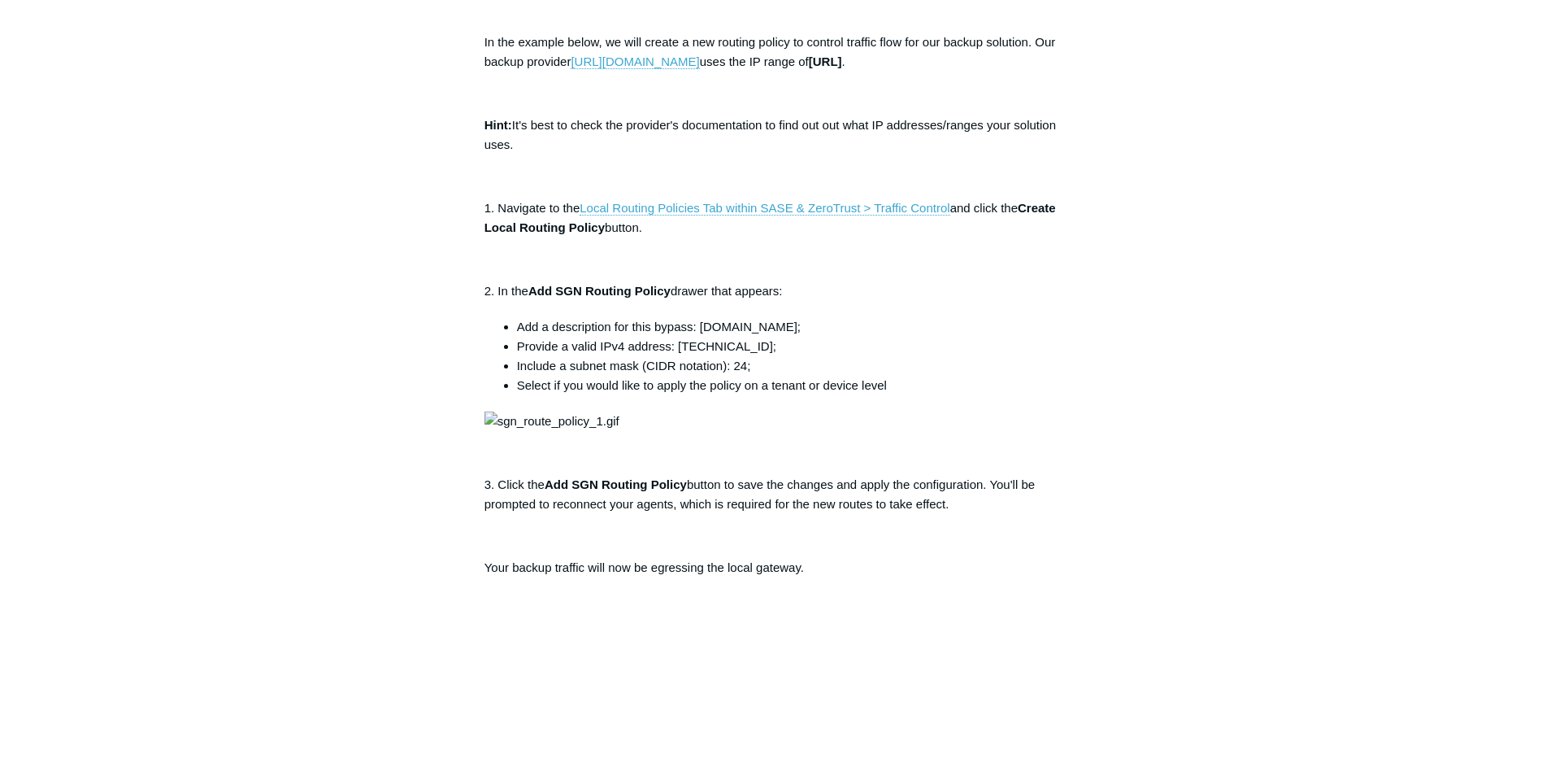
scroll to position [488, 0]
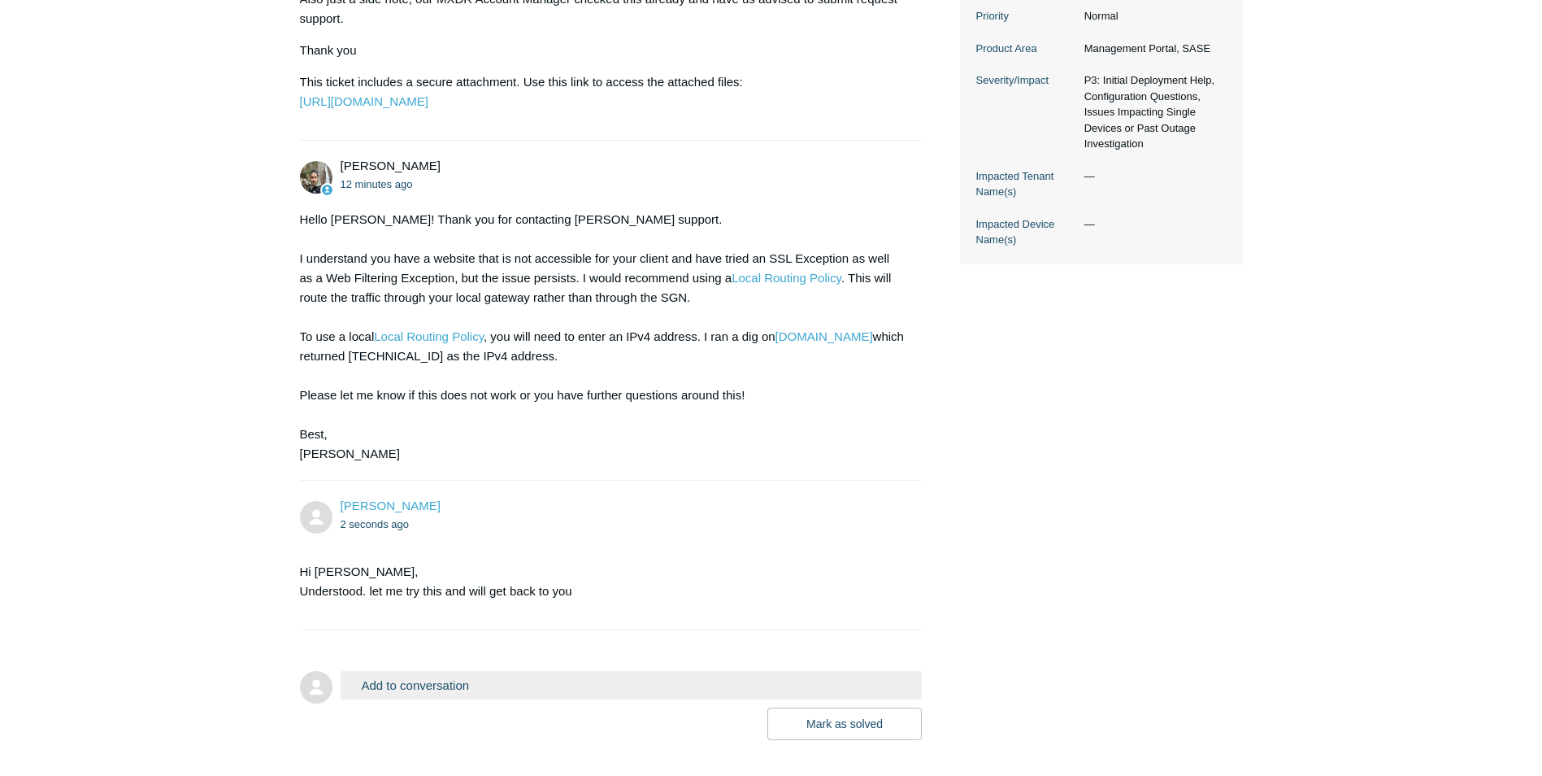
scroll to position [569, 0]
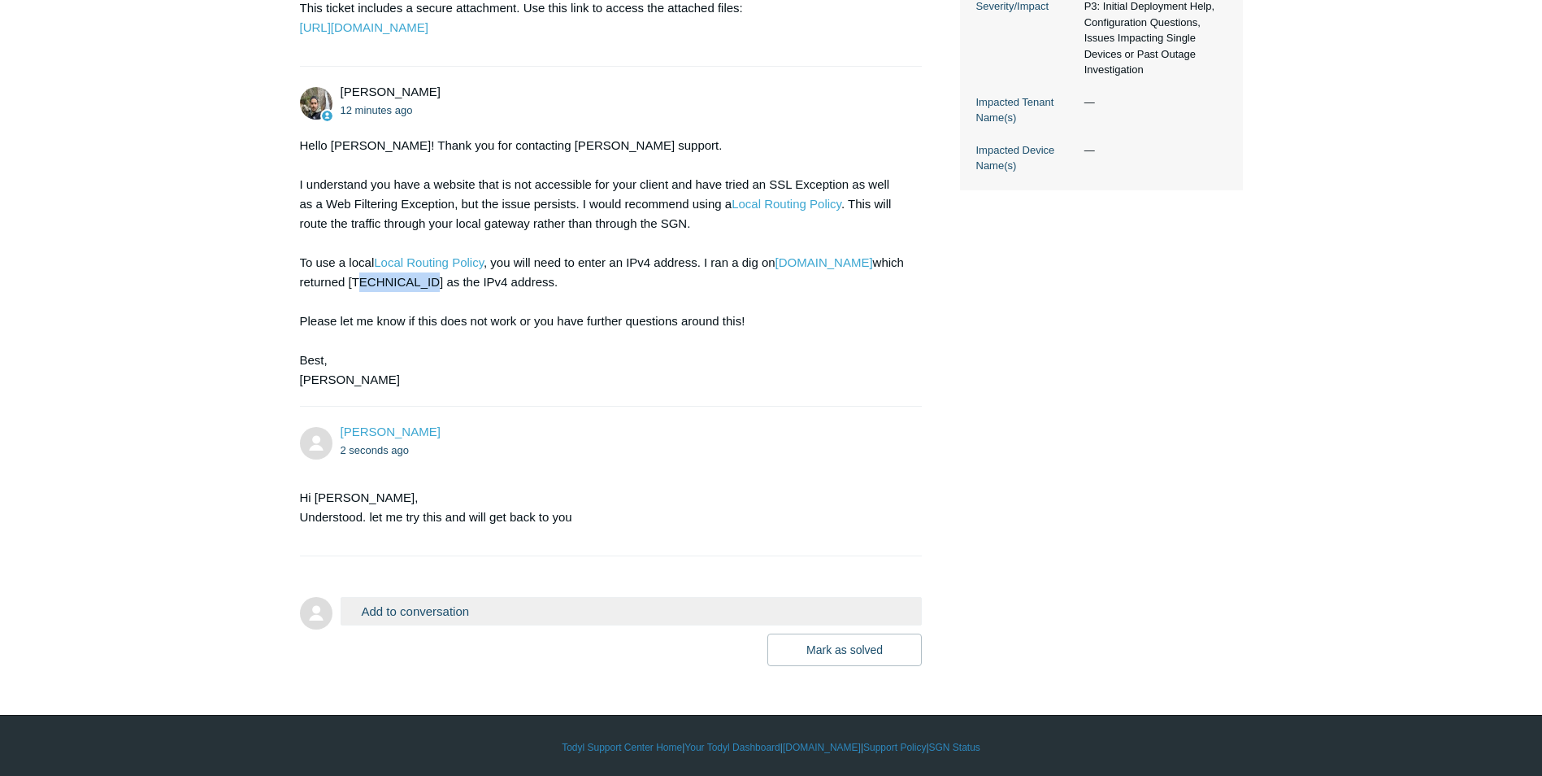
drag, startPoint x: 421, startPoint y: 321, endPoint x: 355, endPoint y: 326, distance: 66.9
click at [355, 326] on div "Hello Chris! Thank you for contacting Todyl support. I understand you have a we…" at bounding box center [603, 263] width 607 height 254
click at [350, 324] on div "Hello Chris! Thank you for contacting Todyl support. I understand you have a we…" at bounding box center [603, 263] width 607 height 254
copy div "208.109.23.31"
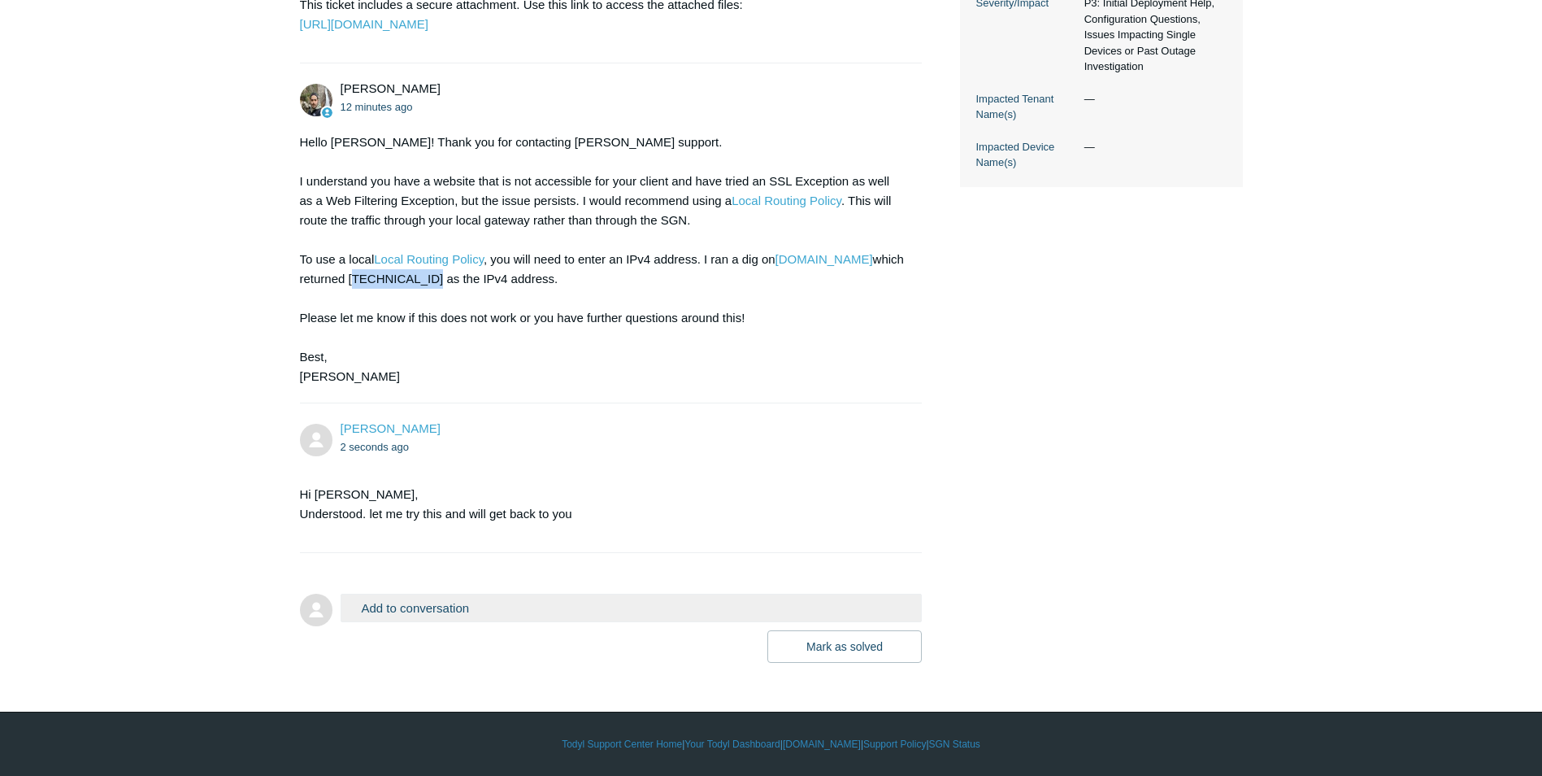
scroll to position [611, 0]
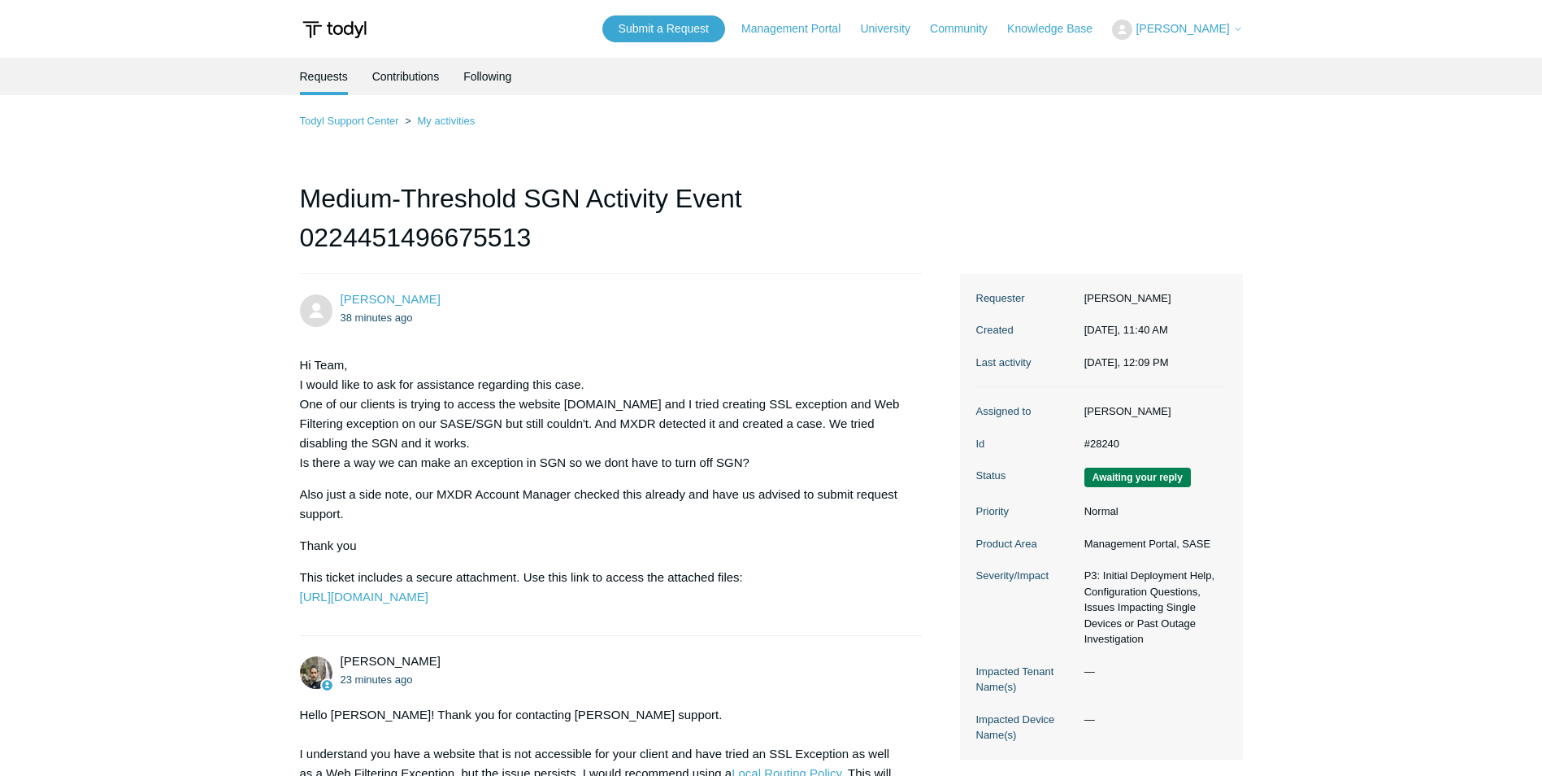
scroll to position [611, 0]
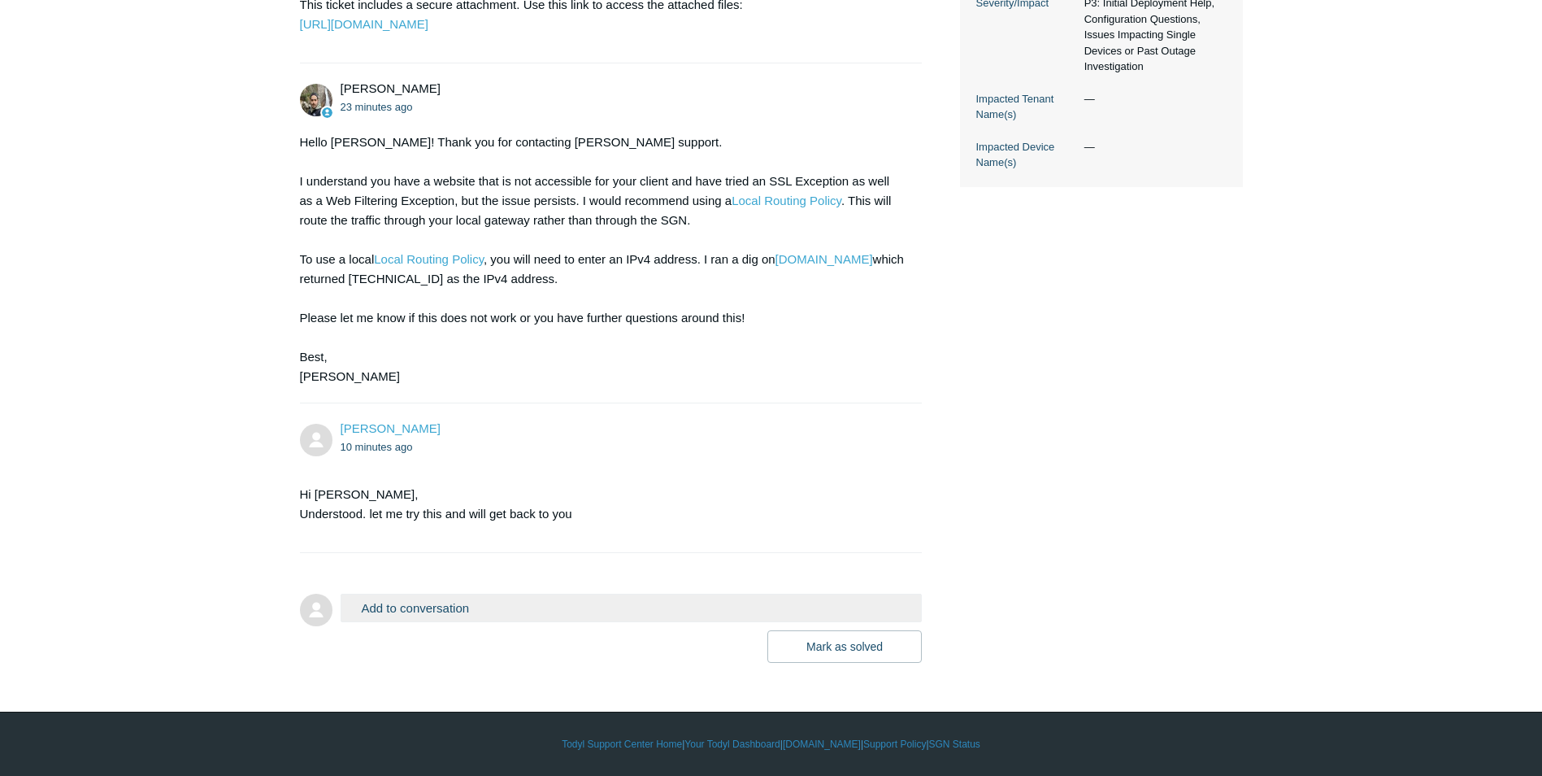
click at [408, 602] on button "Add to conversation" at bounding box center [632, 608] width 582 height 28
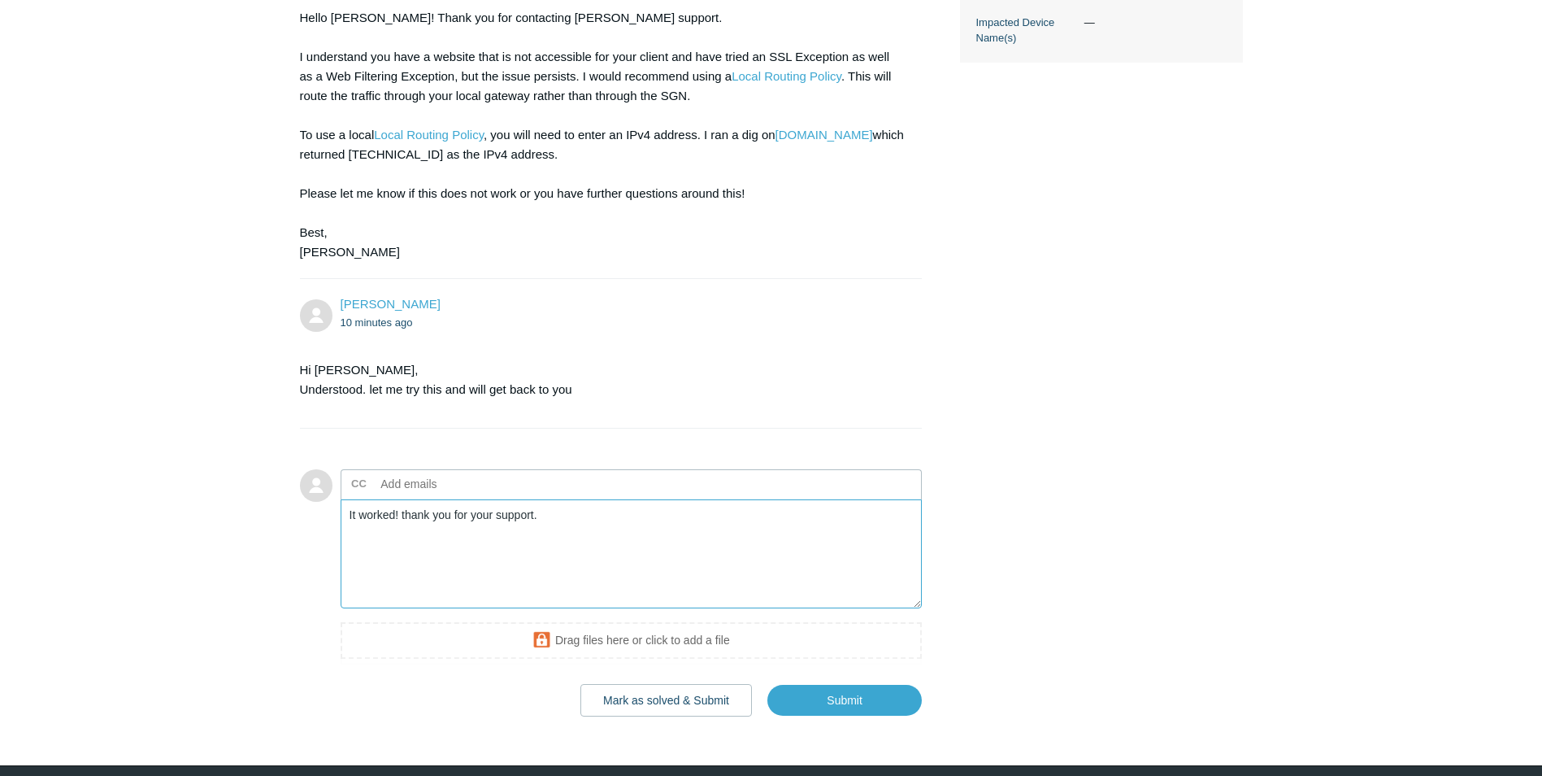
scroll to position [789, 0]
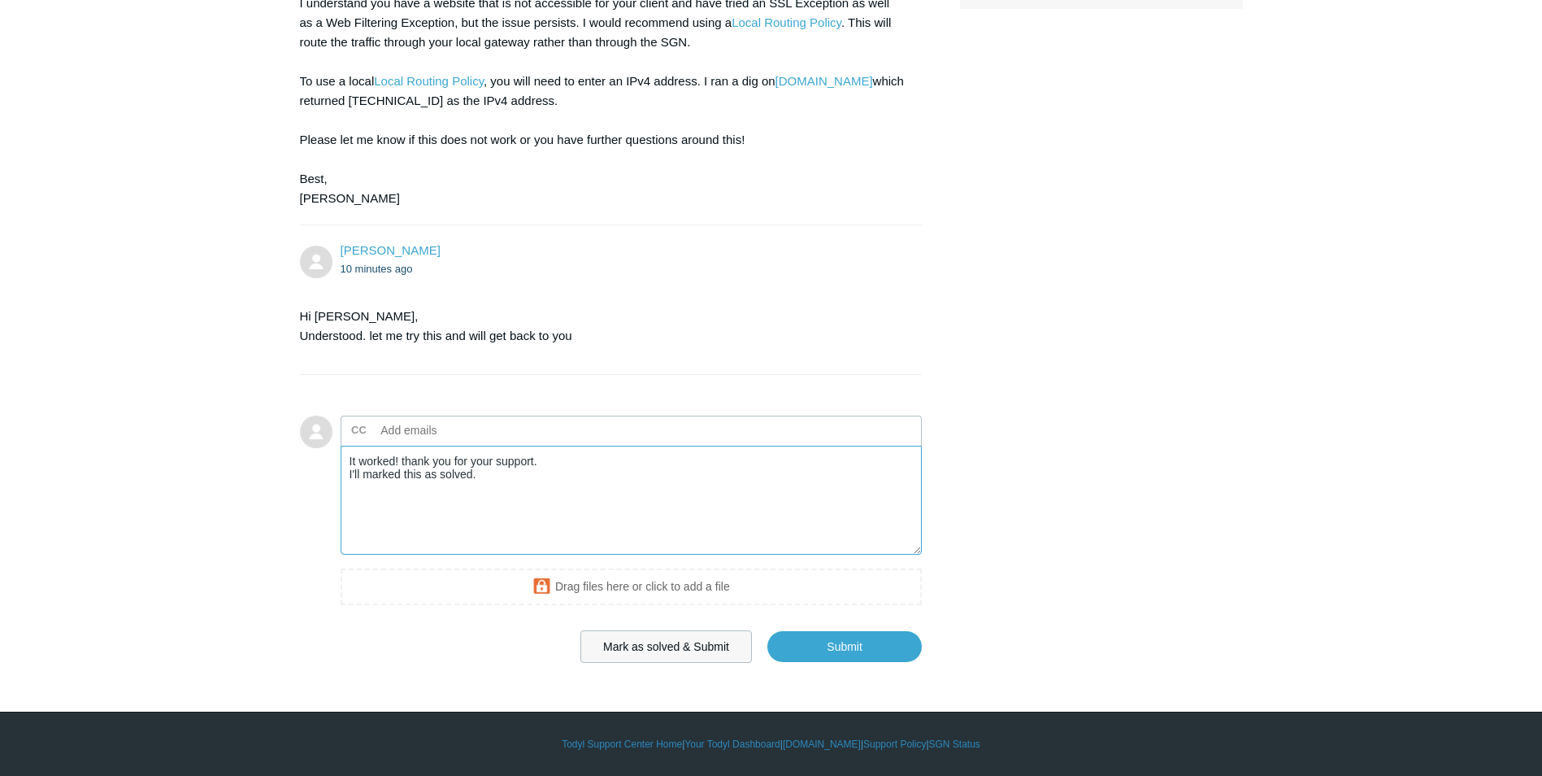
type textarea "It worked! thank you for your support. I'll marked this as solved."
click at [699, 649] on button "Mark as solved & Submit" at bounding box center [667, 646] width 172 height 33
